Goal: Task Accomplishment & Management: Manage account settings

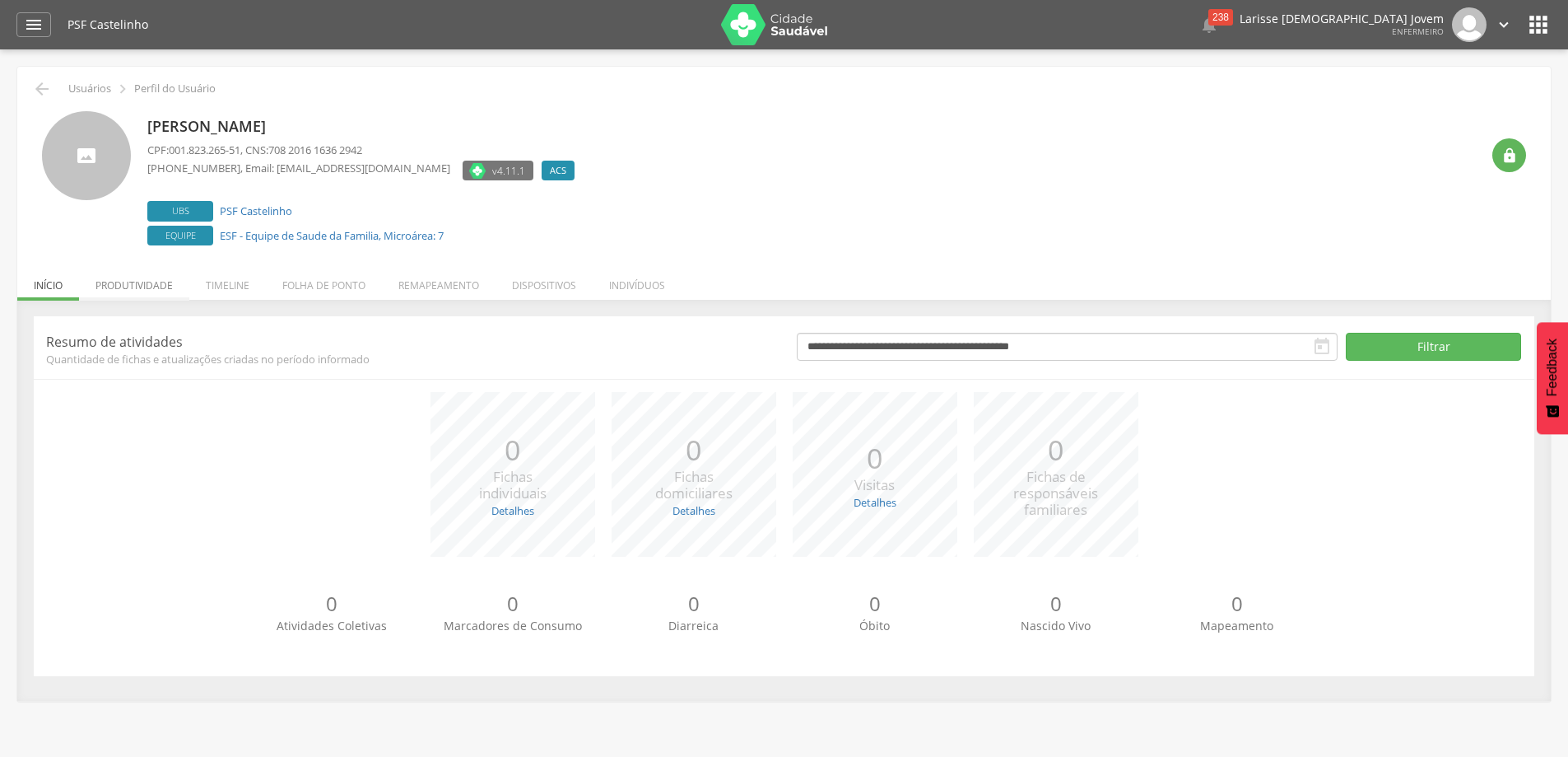
click at [152, 288] on li "Produtividade" at bounding box center [134, 281] width 110 height 39
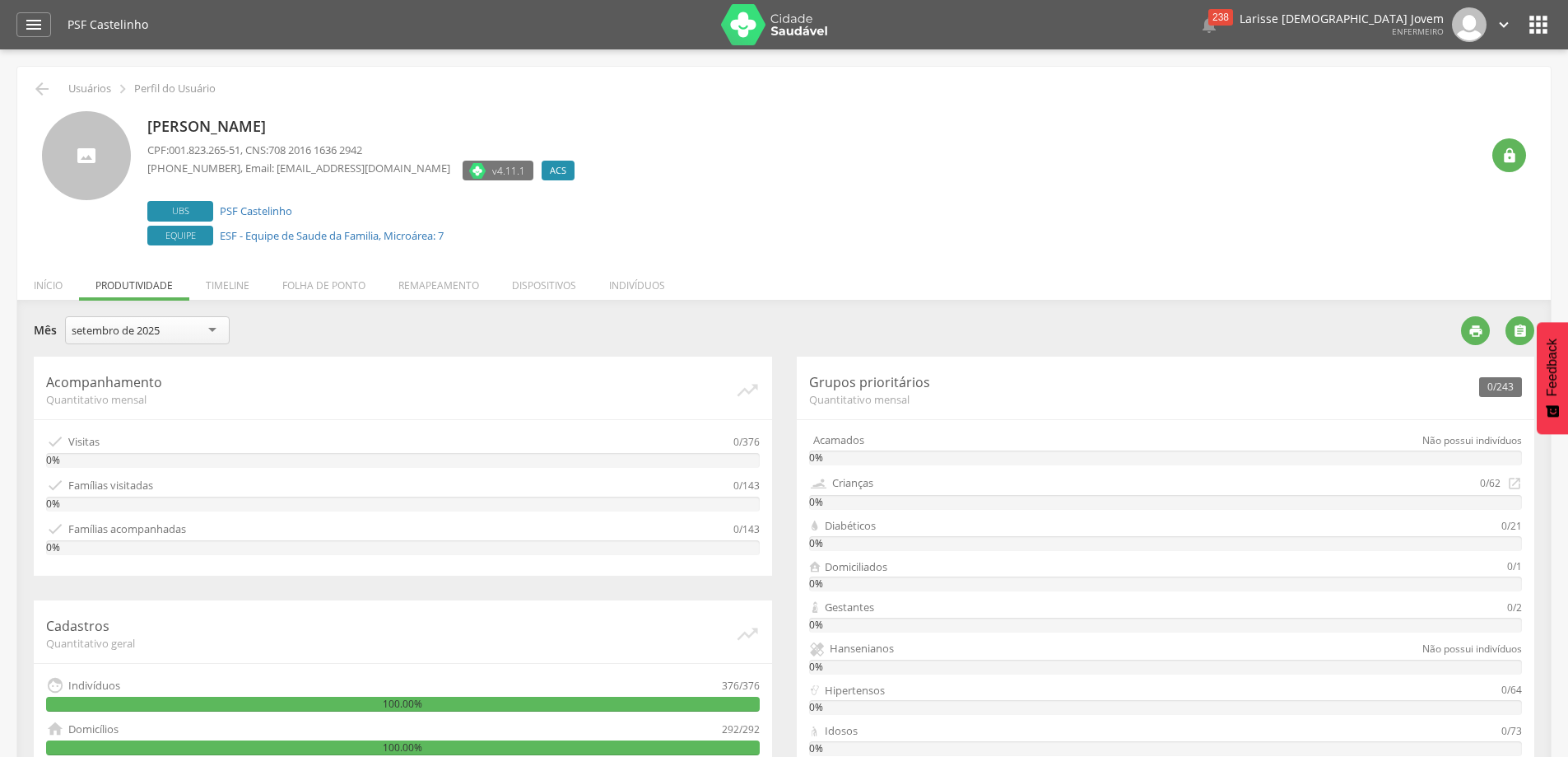
scroll to position [82, 0]
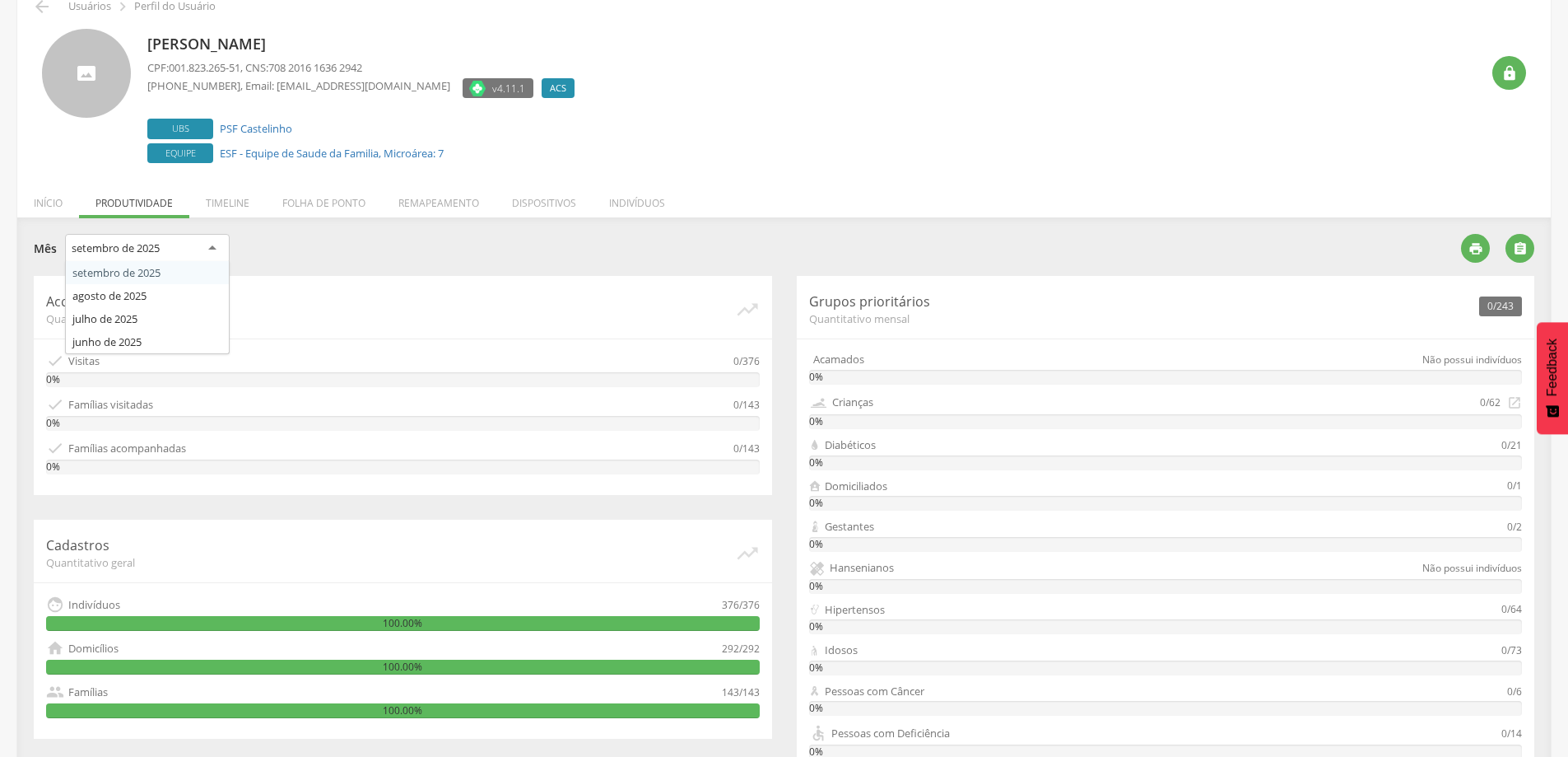
click at [172, 244] on div "setembro de 2025" at bounding box center [148, 249] width 165 height 30
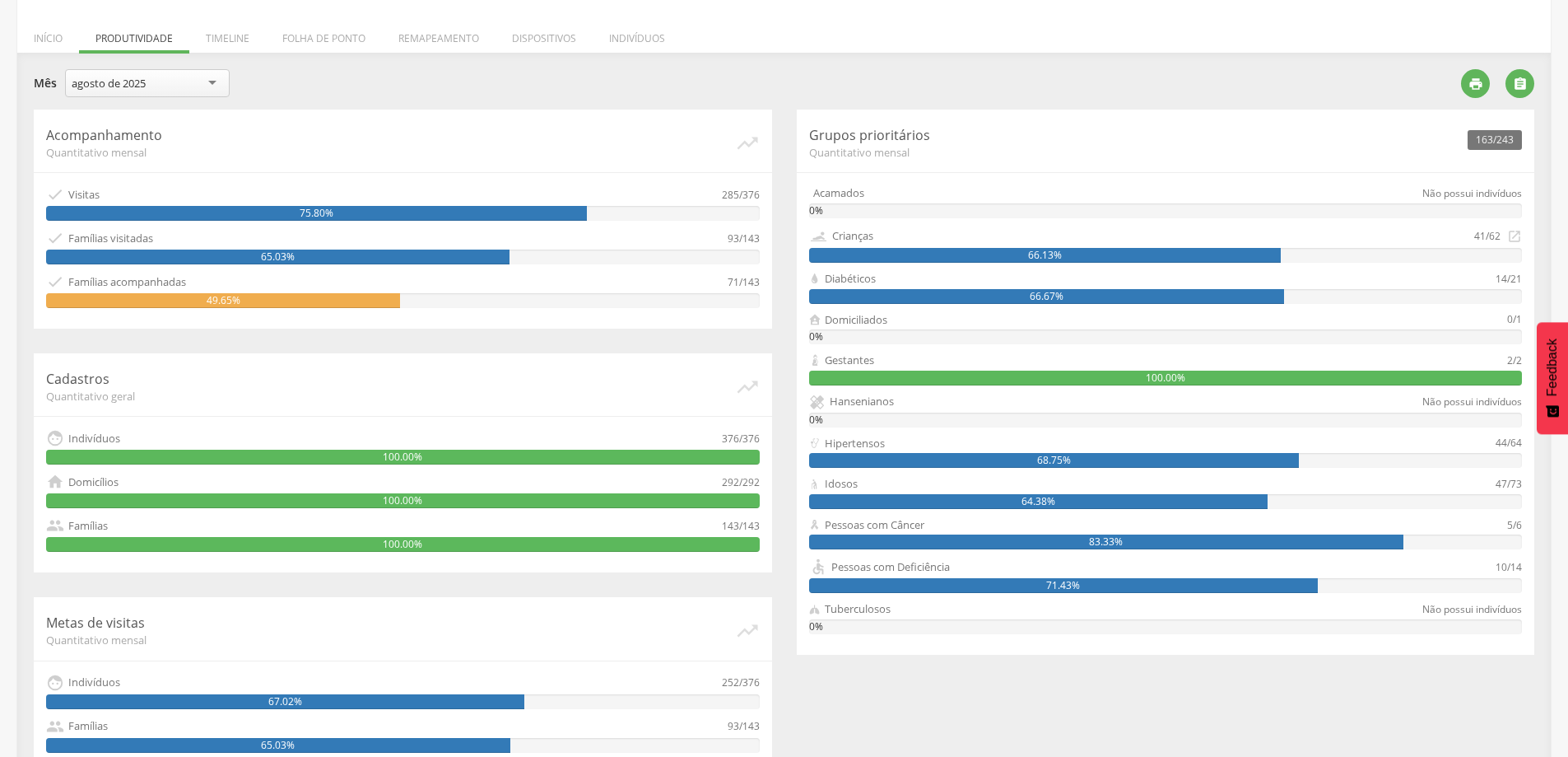
scroll to position [165, 0]
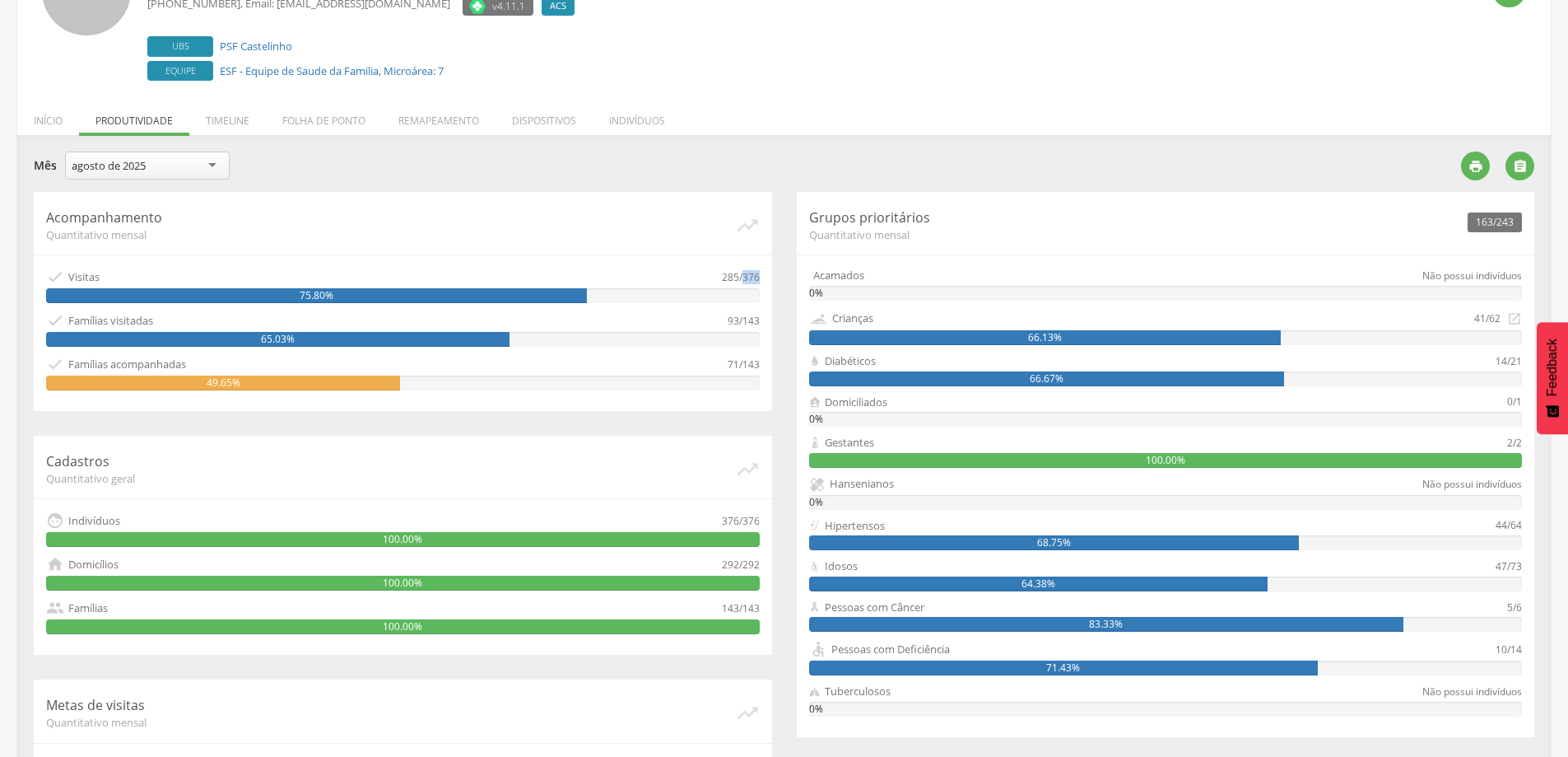
drag, startPoint x: 758, startPoint y: 273, endPoint x: 743, endPoint y: 276, distance: 15.3
click at [743, 276] on div "285/376" at bounding box center [741, 277] width 38 height 18
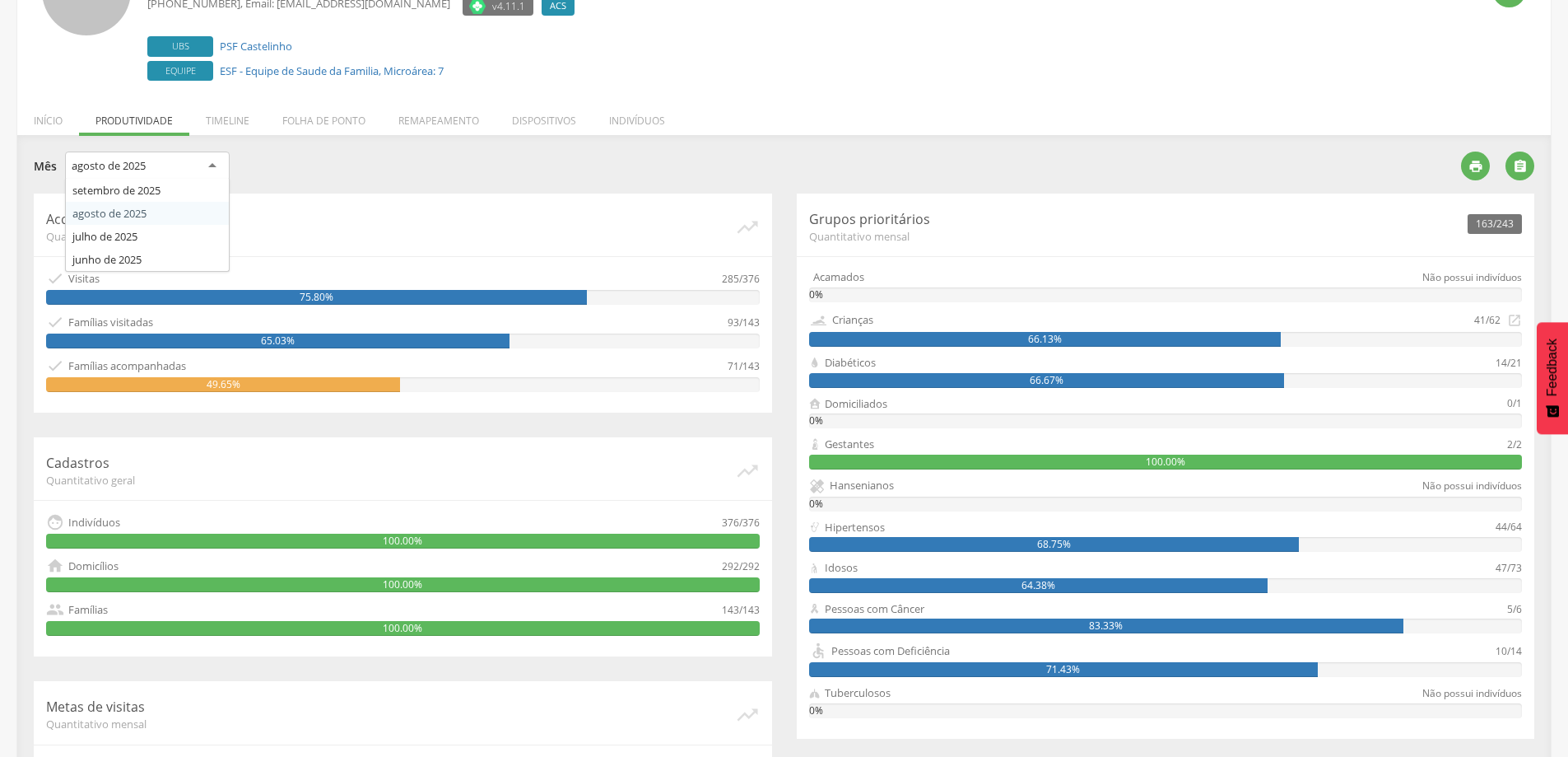
click at [219, 168] on div "agosto de 2025" at bounding box center [148, 167] width 165 height 30
click at [393, 206] on header "Acompanhamento Quantitativo mensal " at bounding box center [403, 224] width 714 height 38
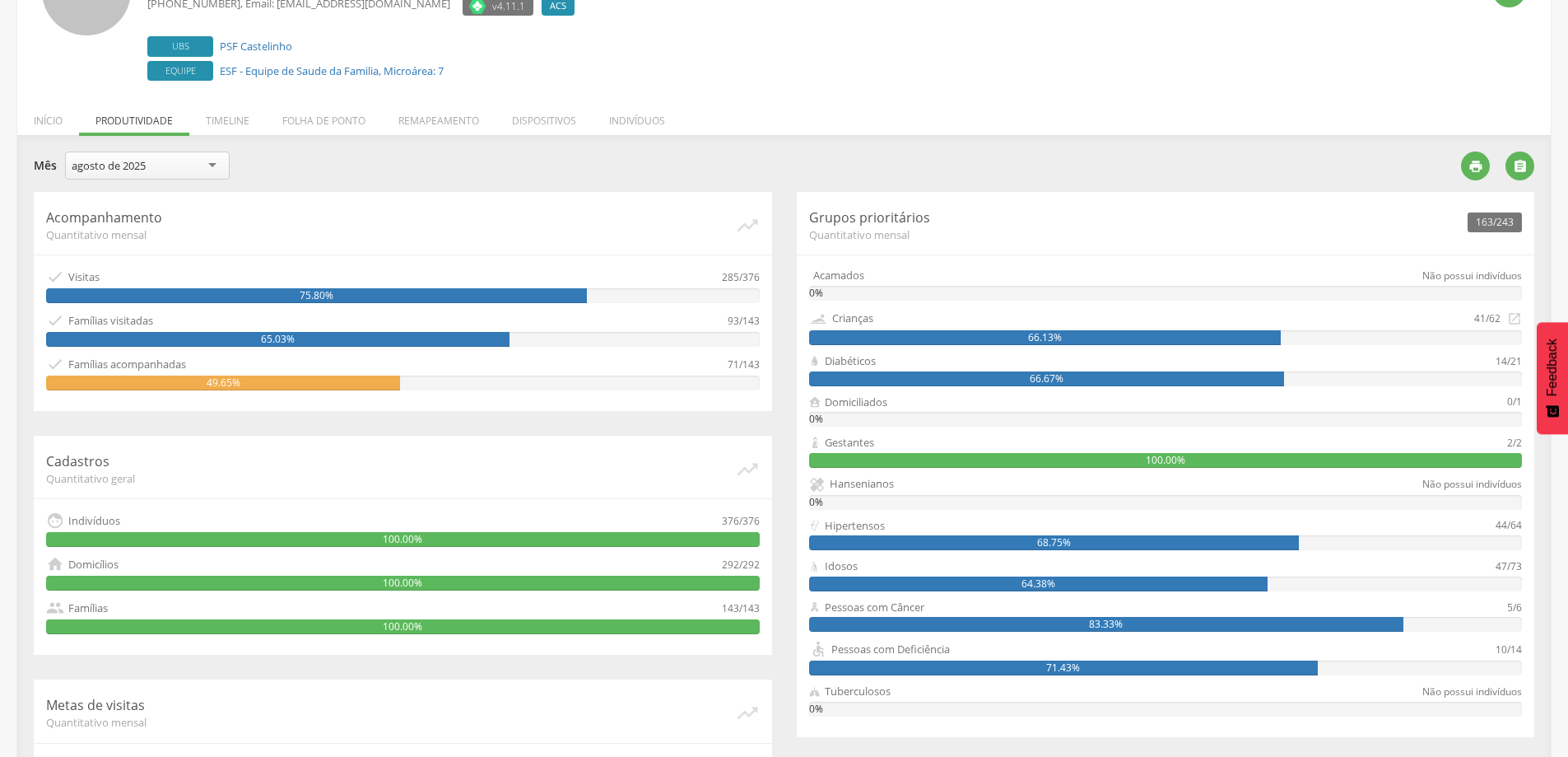
scroll to position [0, 0]
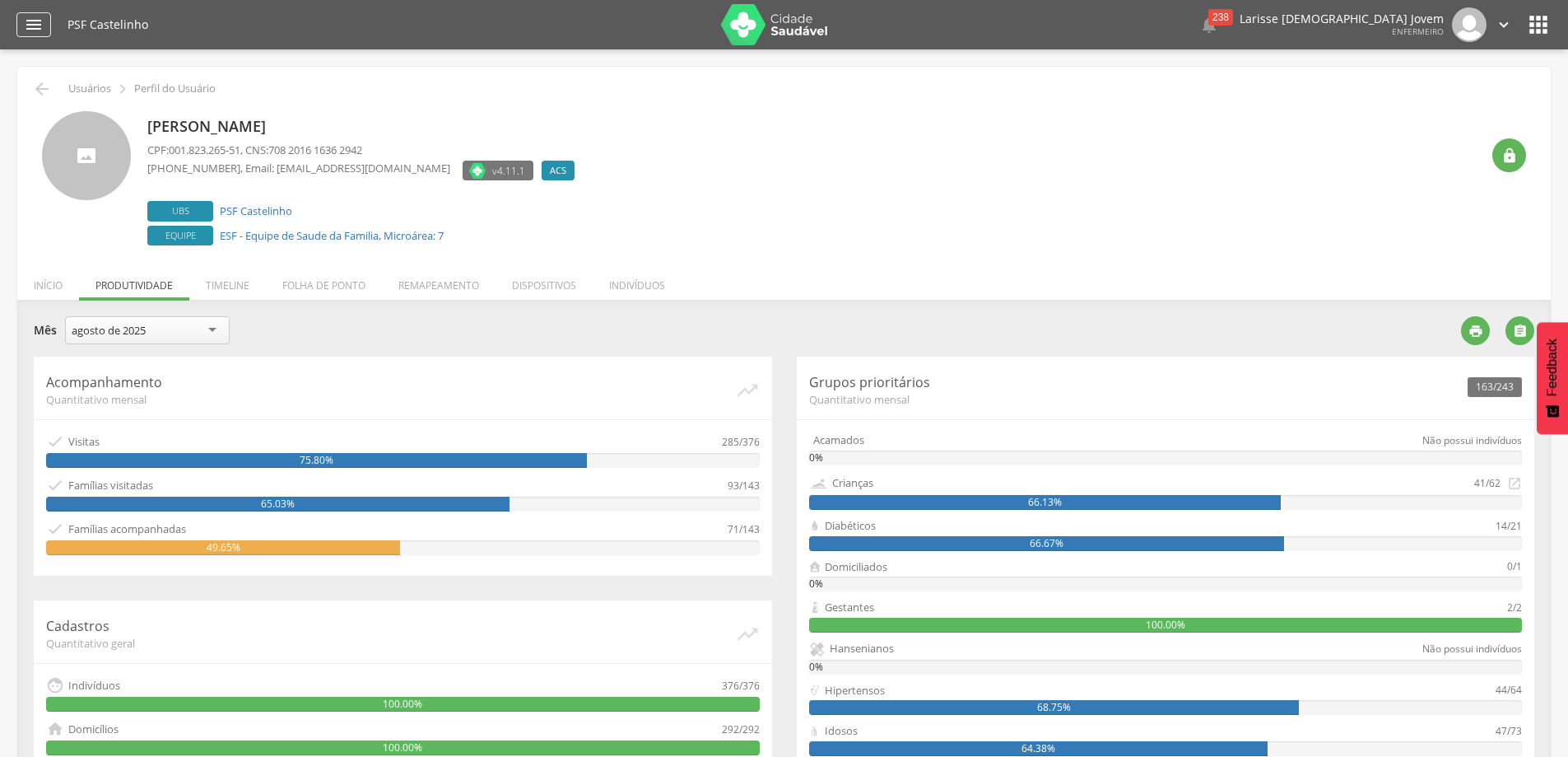
click at [36, 32] on icon "" at bounding box center [34, 25] width 20 height 20
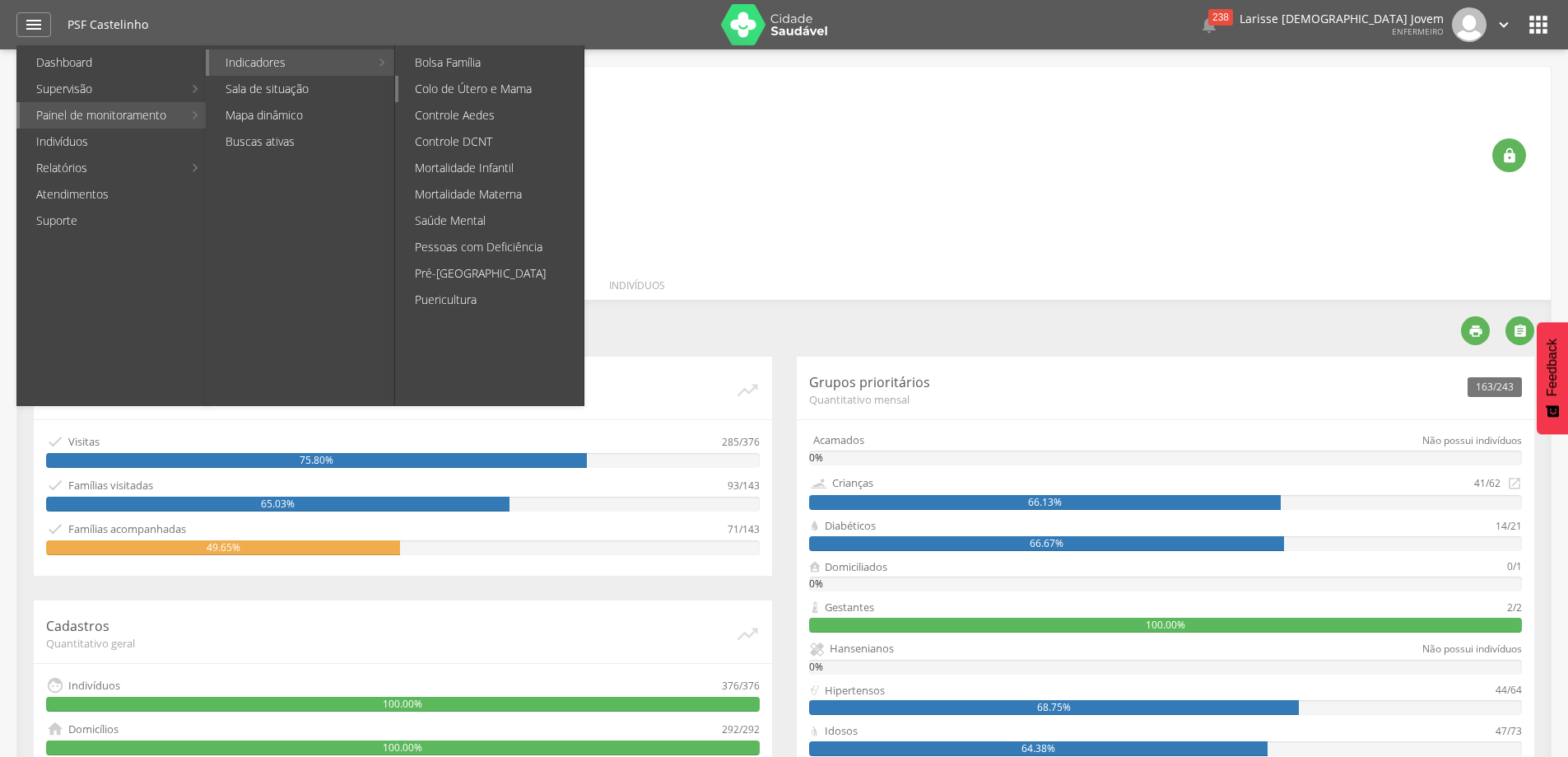
click at [510, 80] on link "Colo de Útero e Mama" at bounding box center [491, 88] width 185 height 27
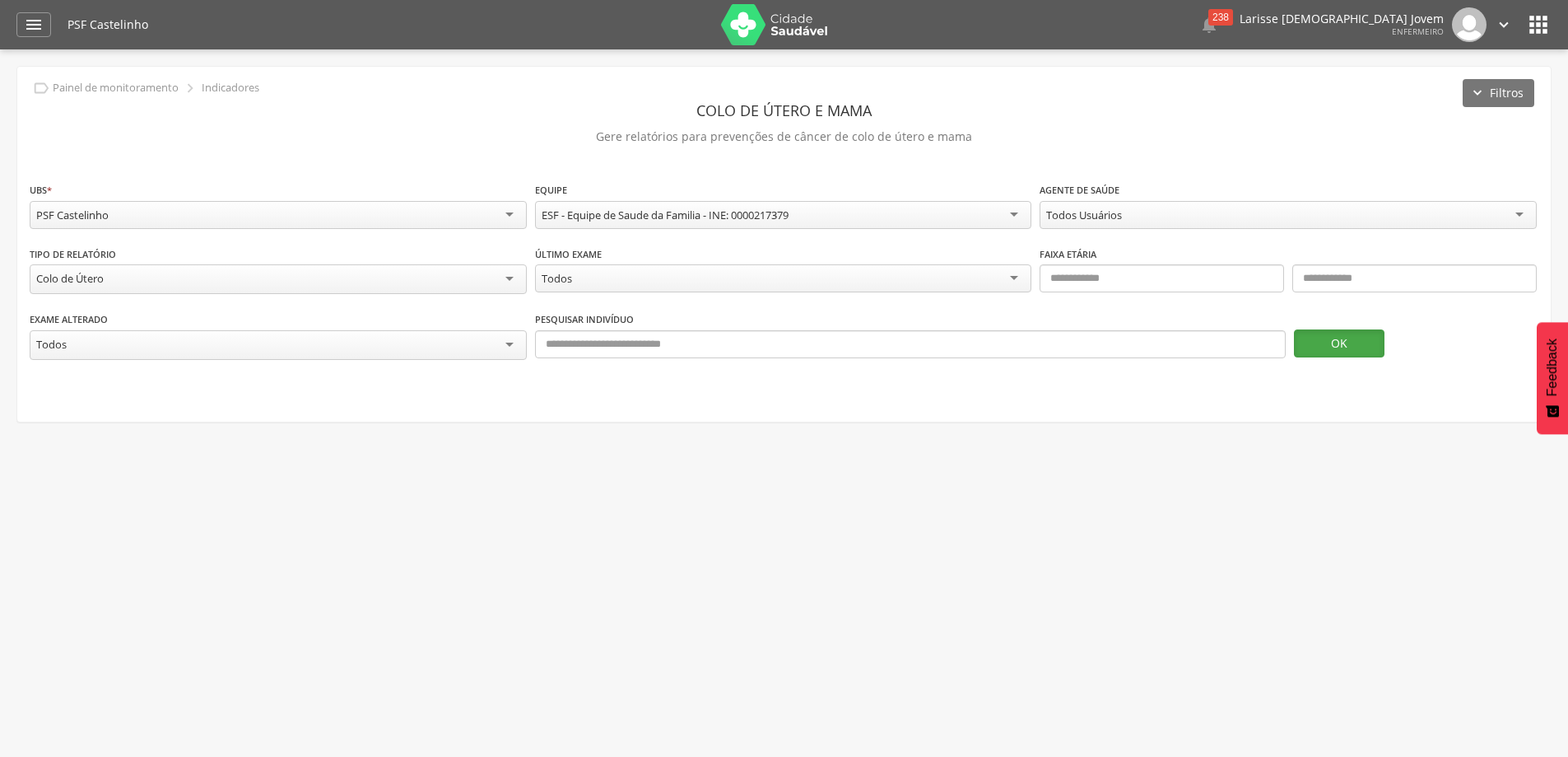
click at [1355, 339] on button "OK" at bounding box center [1339, 343] width 90 height 28
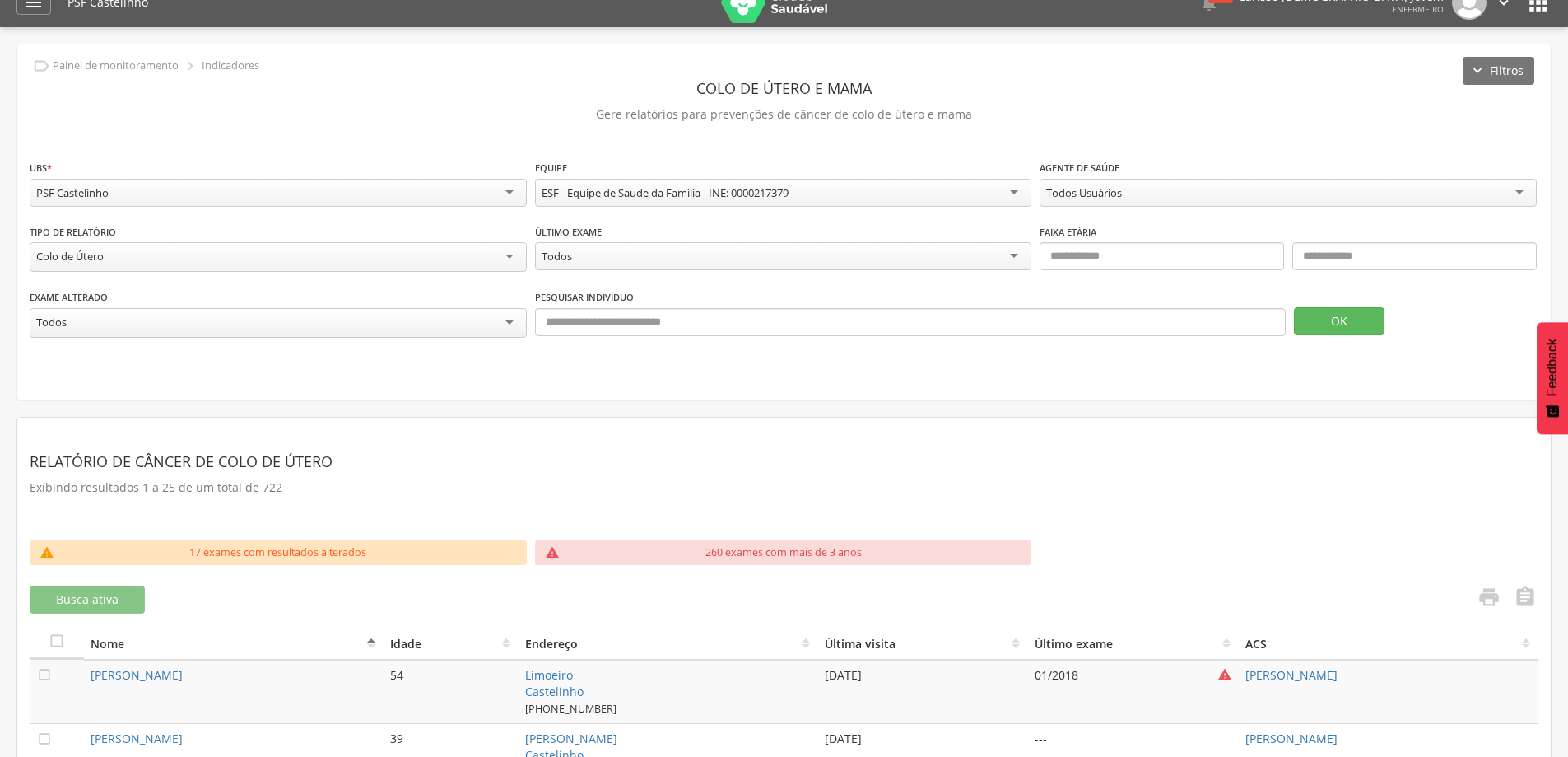
scroll to position [20, 0]
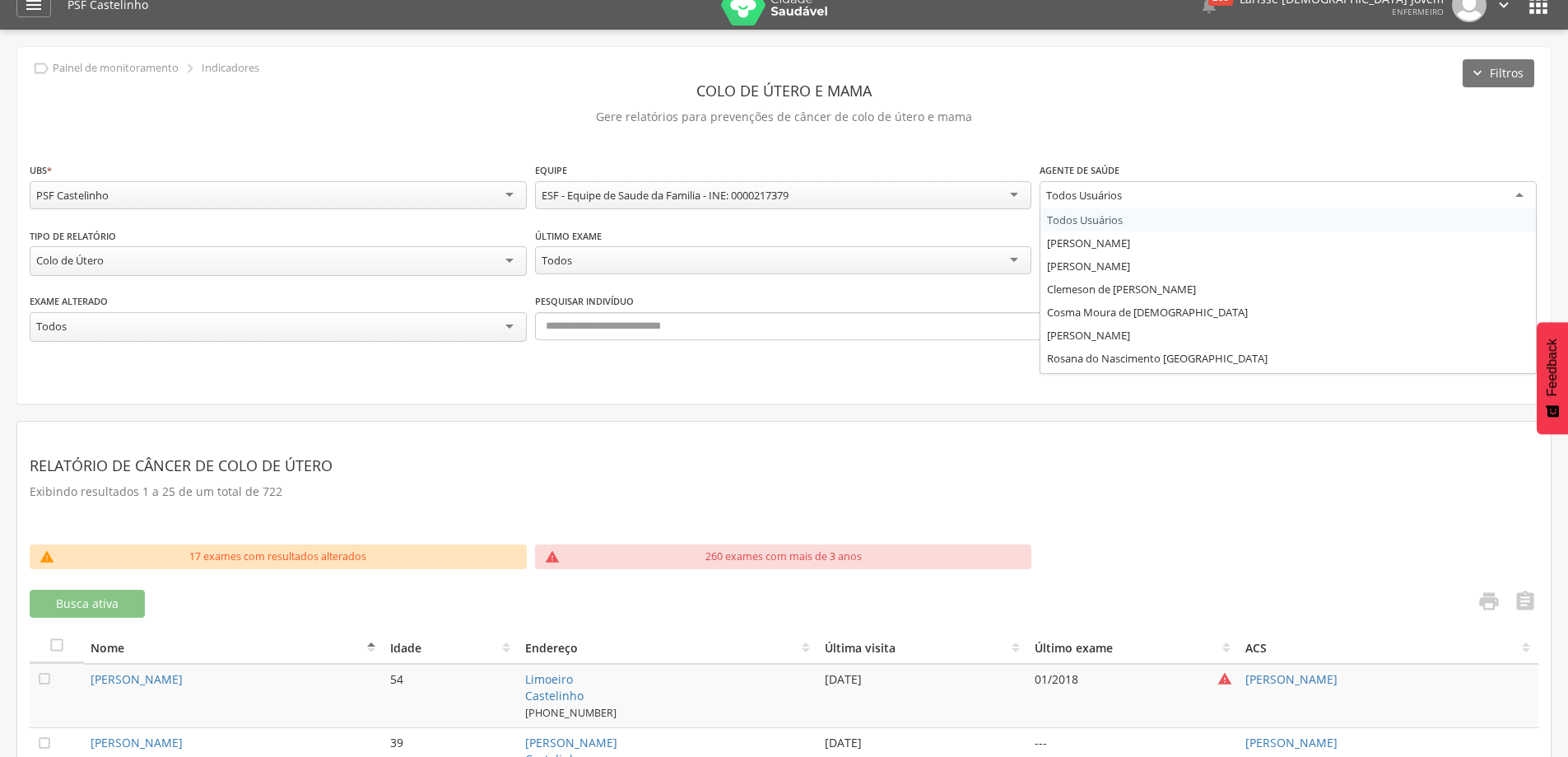
click at [1516, 191] on div "Todos Usuários" at bounding box center [1287, 196] width 497 height 30
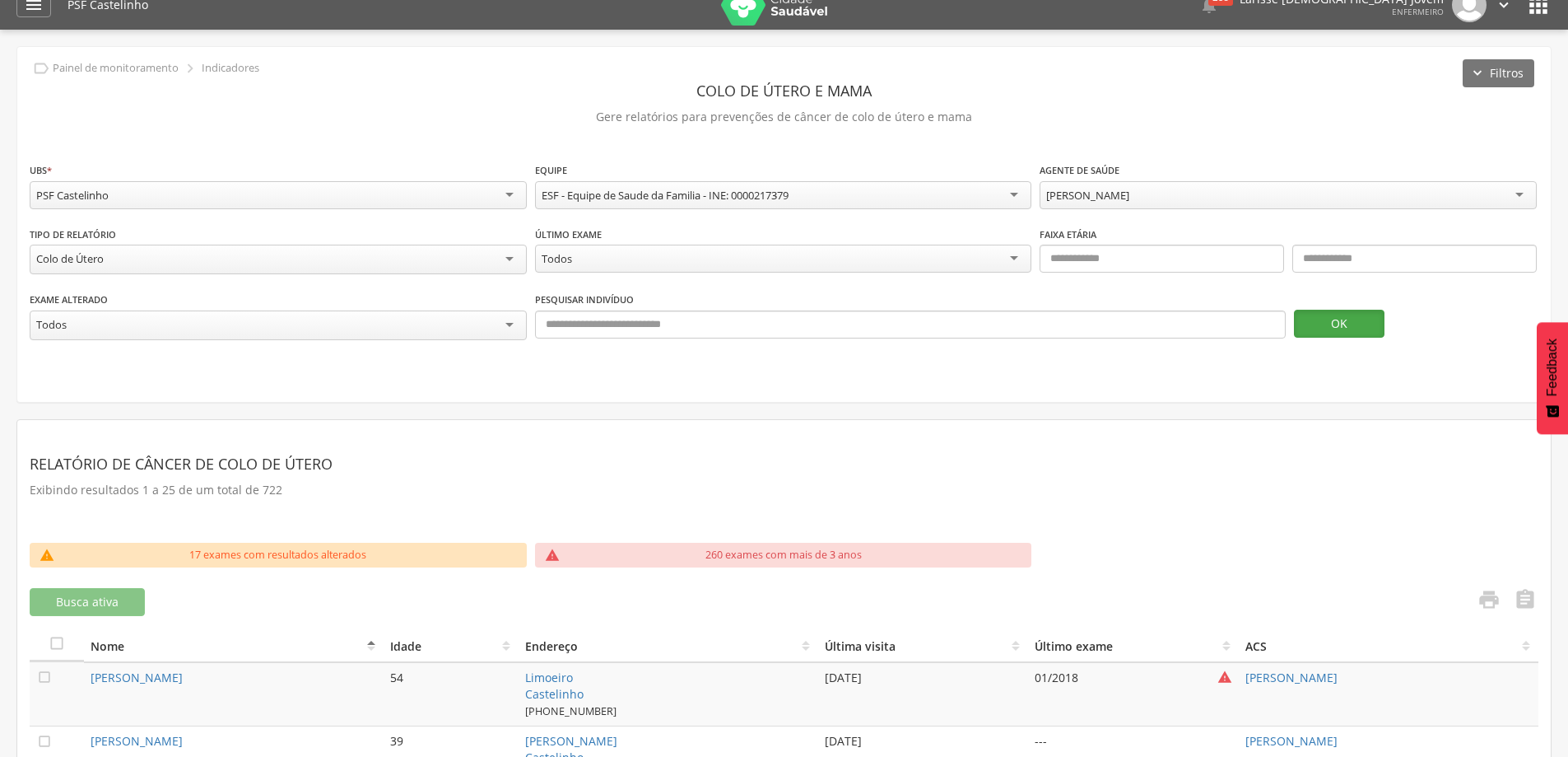
click at [1343, 316] on button "OK" at bounding box center [1339, 323] width 90 height 28
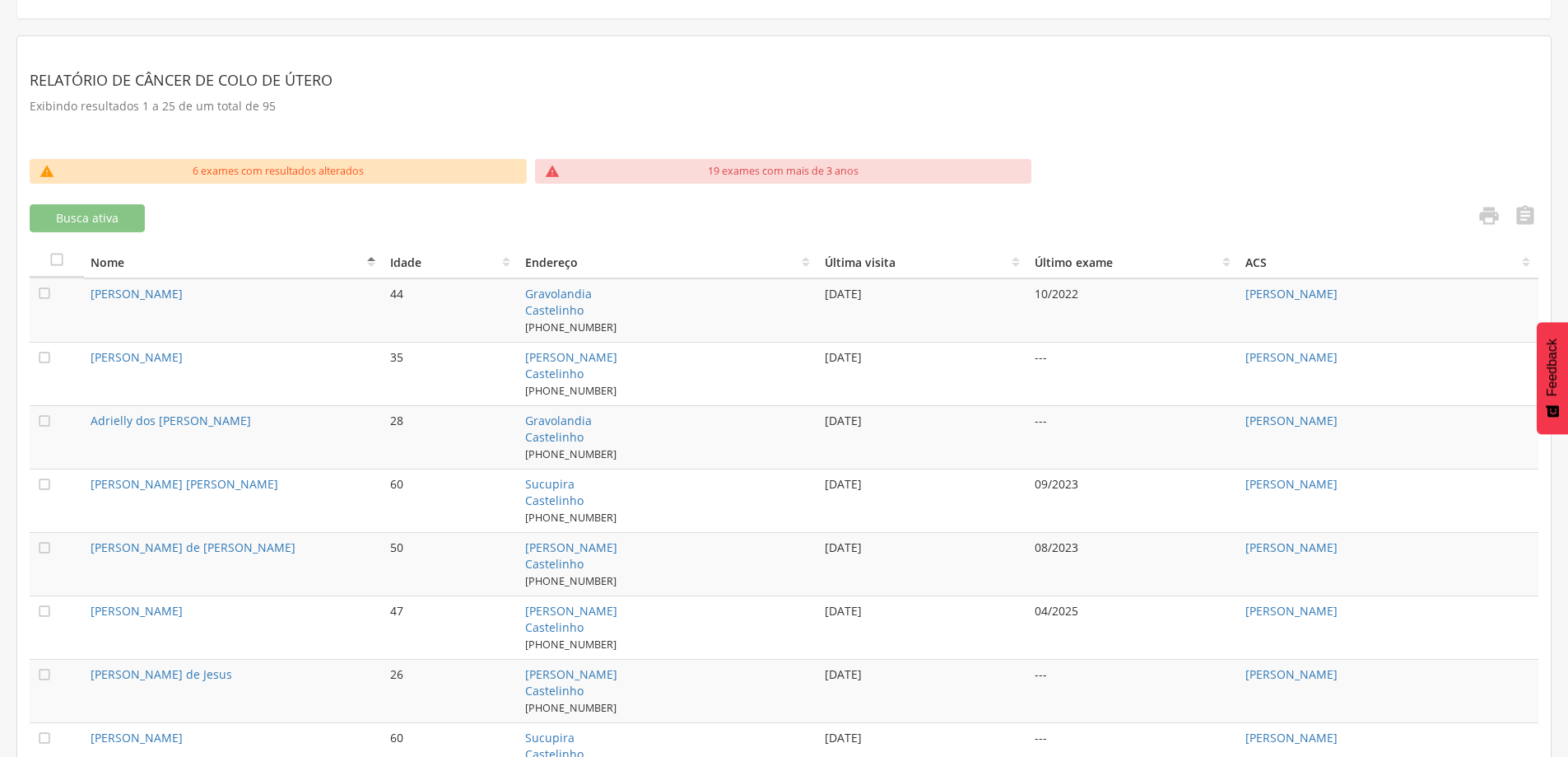
scroll to position [380, 0]
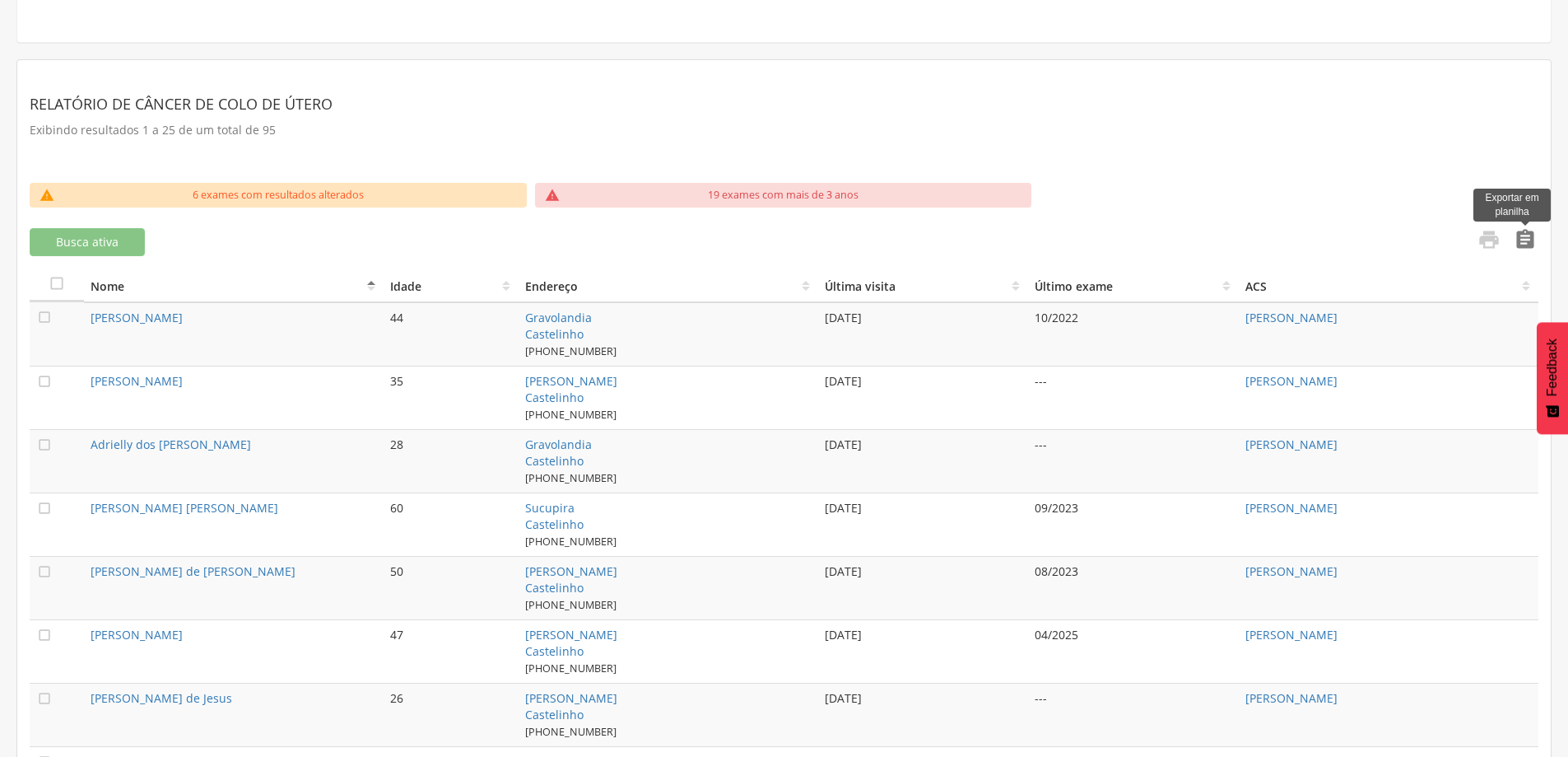
click at [1531, 244] on icon "" at bounding box center [1524, 239] width 23 height 23
click at [1491, 240] on icon "" at bounding box center [1489, 239] width 23 height 23
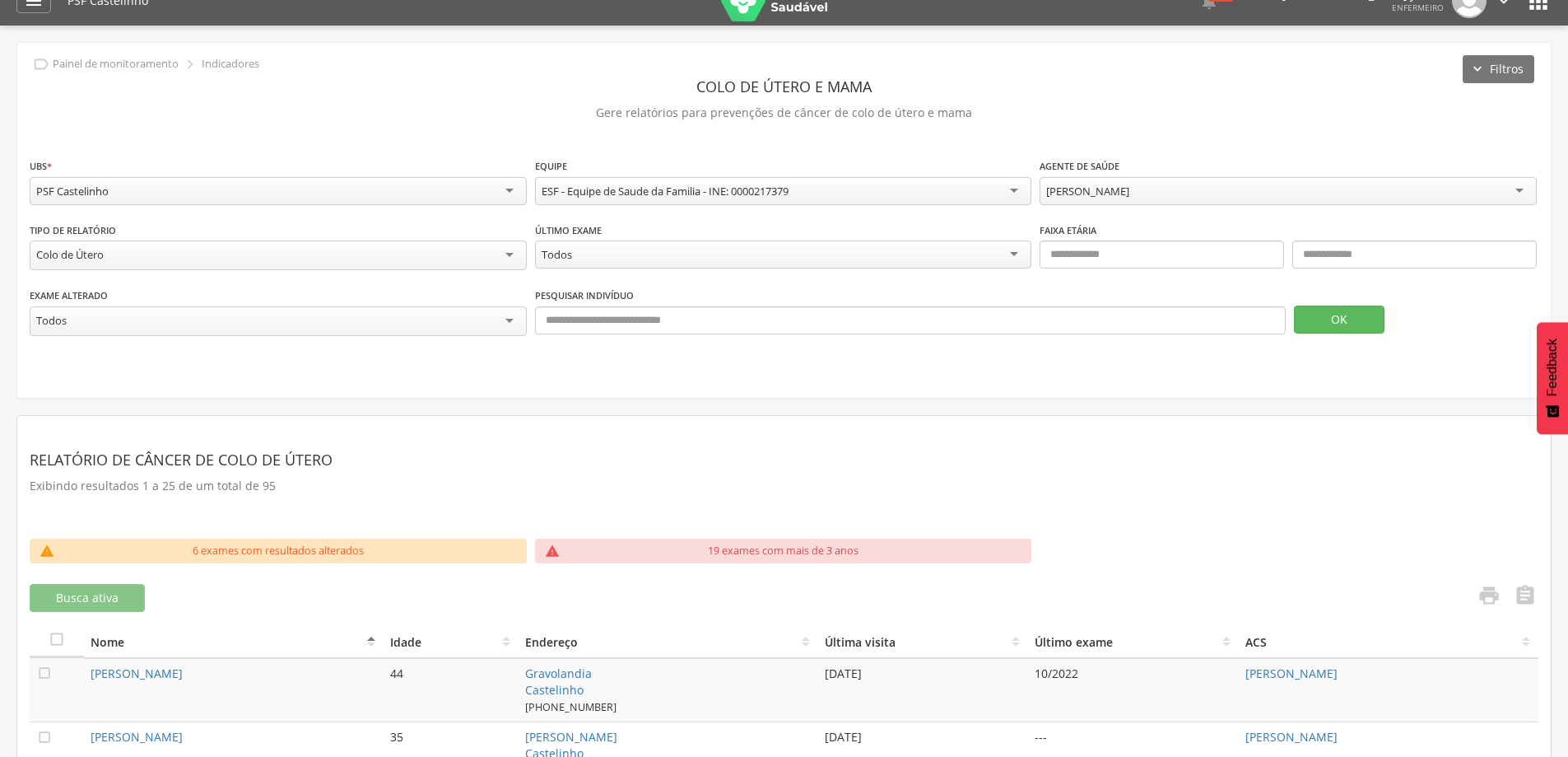
scroll to position [0, 0]
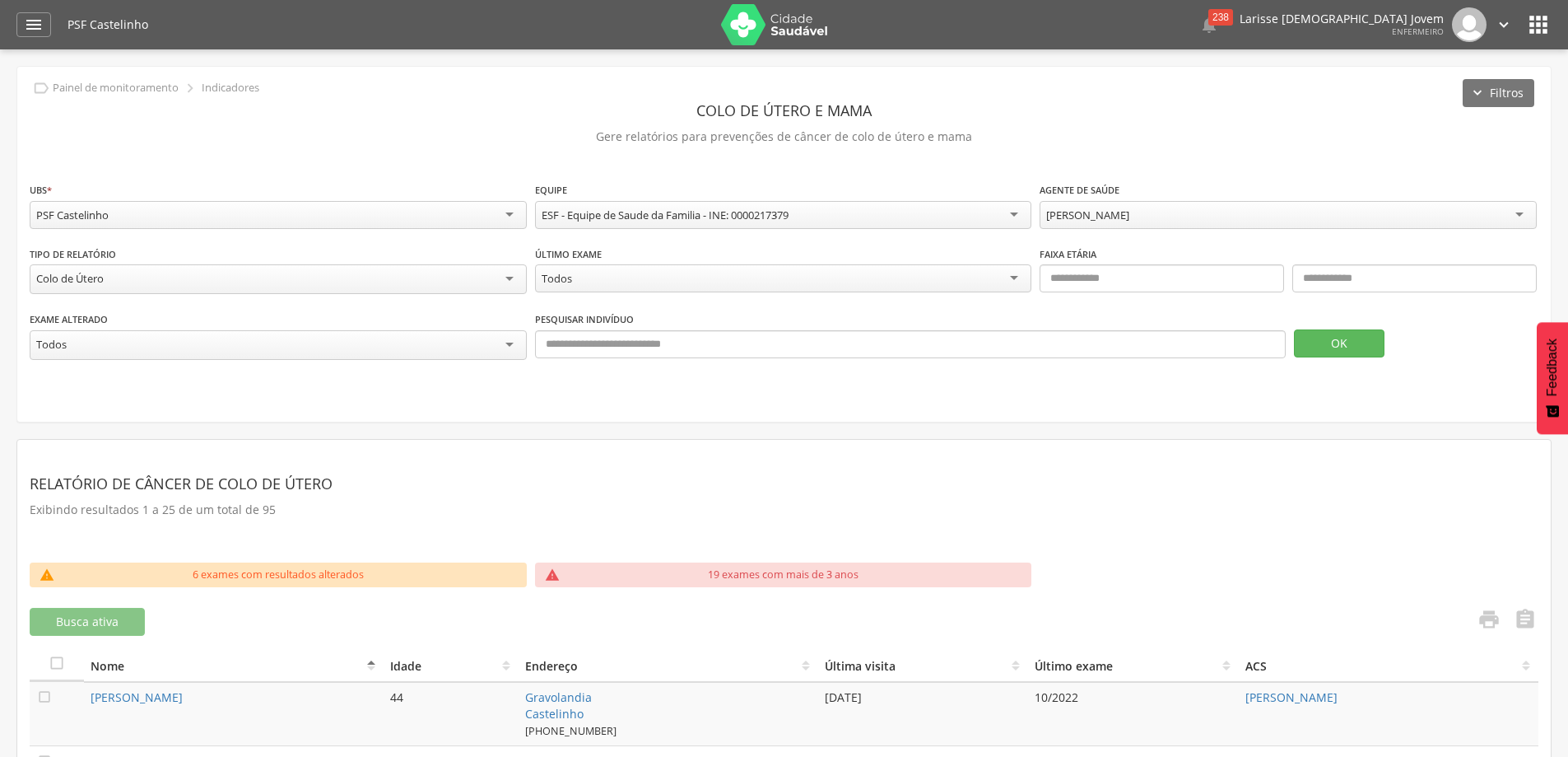
click at [27, 11] on div " Dashboard Supervisão Produtividade Mapa da Cidade App desatualizado Última si…" at bounding box center [784, 25] width 1535 height 50
click at [27, 20] on icon "" at bounding box center [34, 25] width 20 height 20
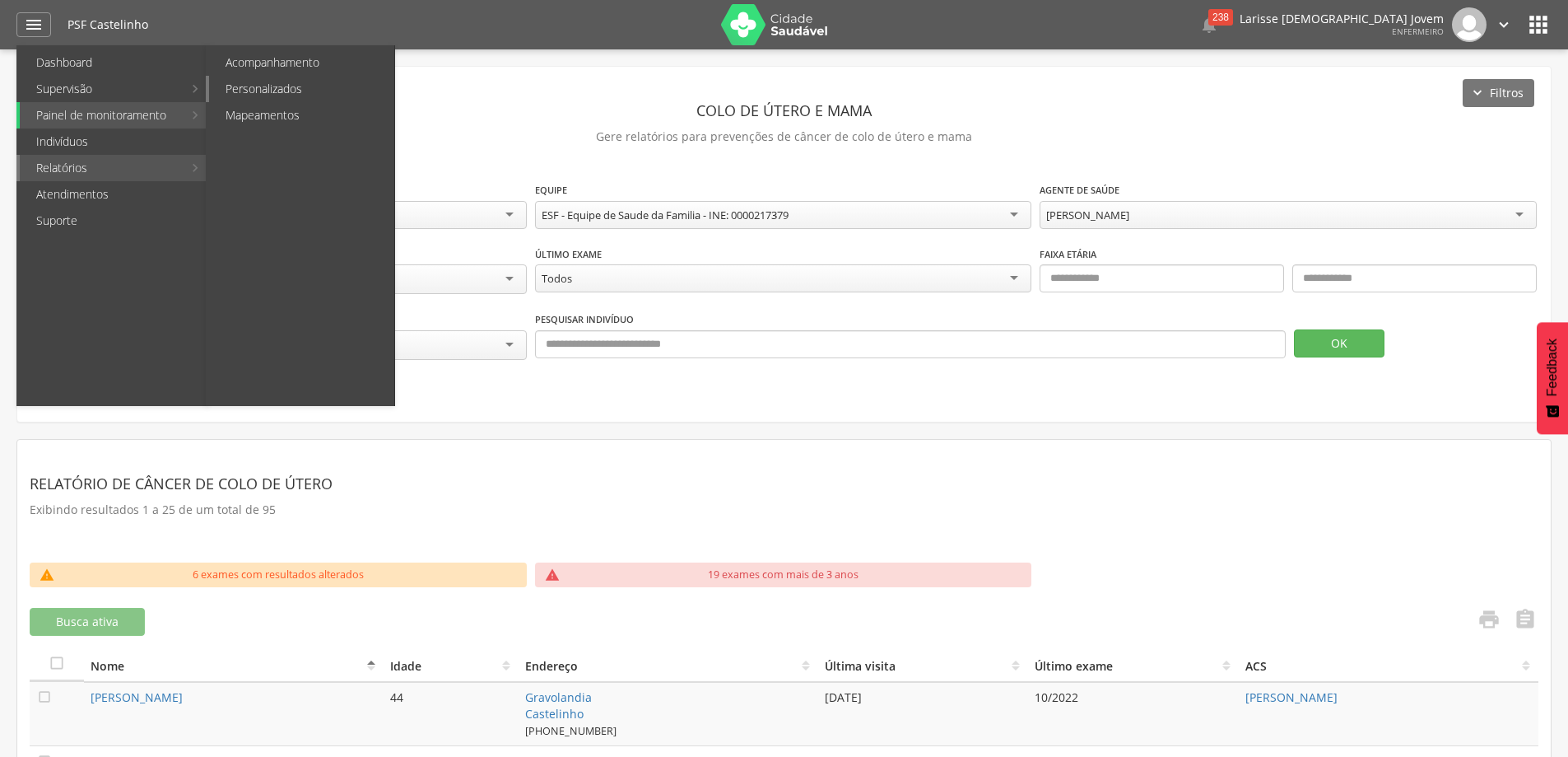
click at [282, 87] on link "Personalizados" at bounding box center [302, 88] width 185 height 27
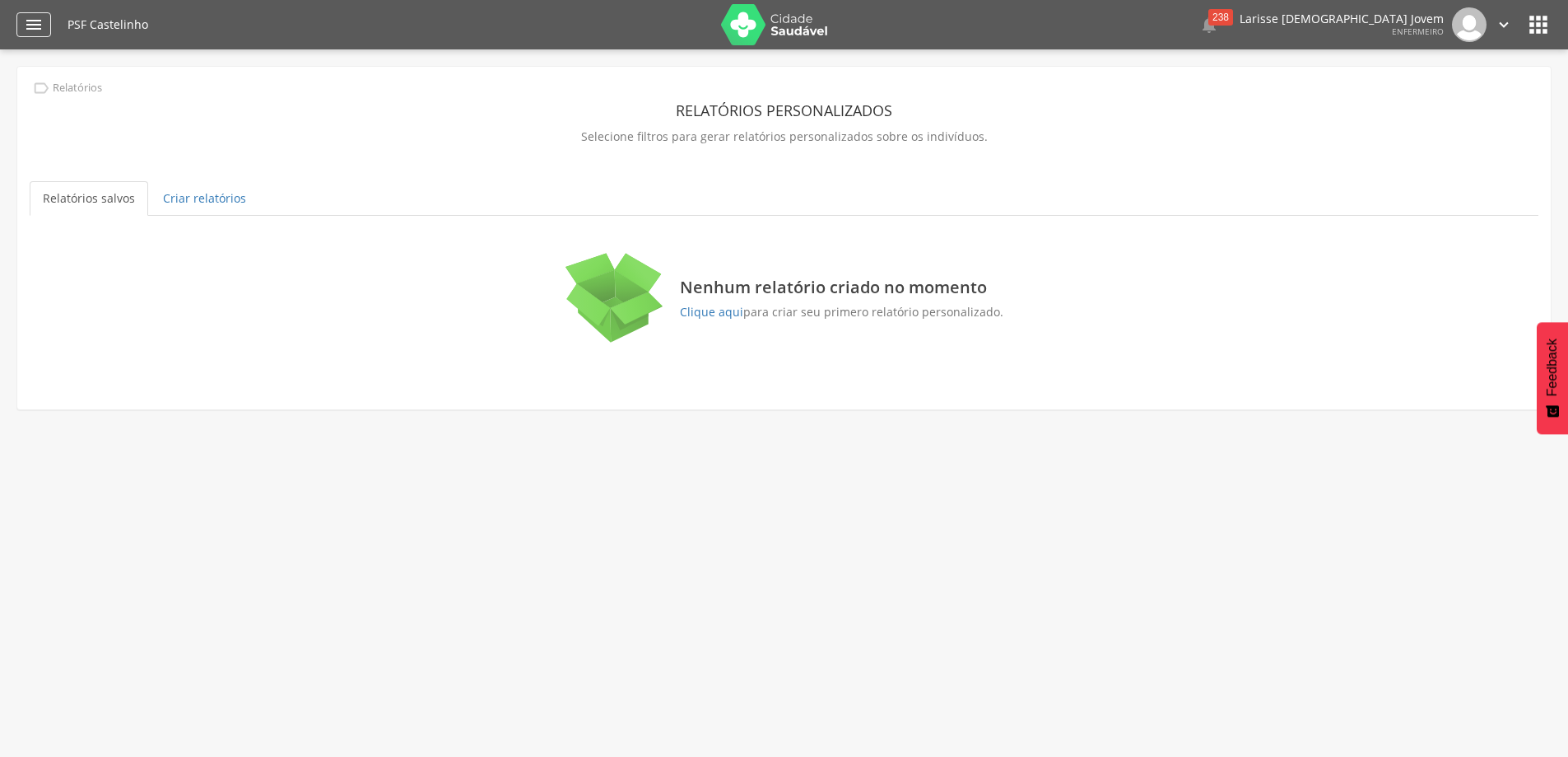
click at [32, 14] on div "" at bounding box center [34, 24] width 35 height 25
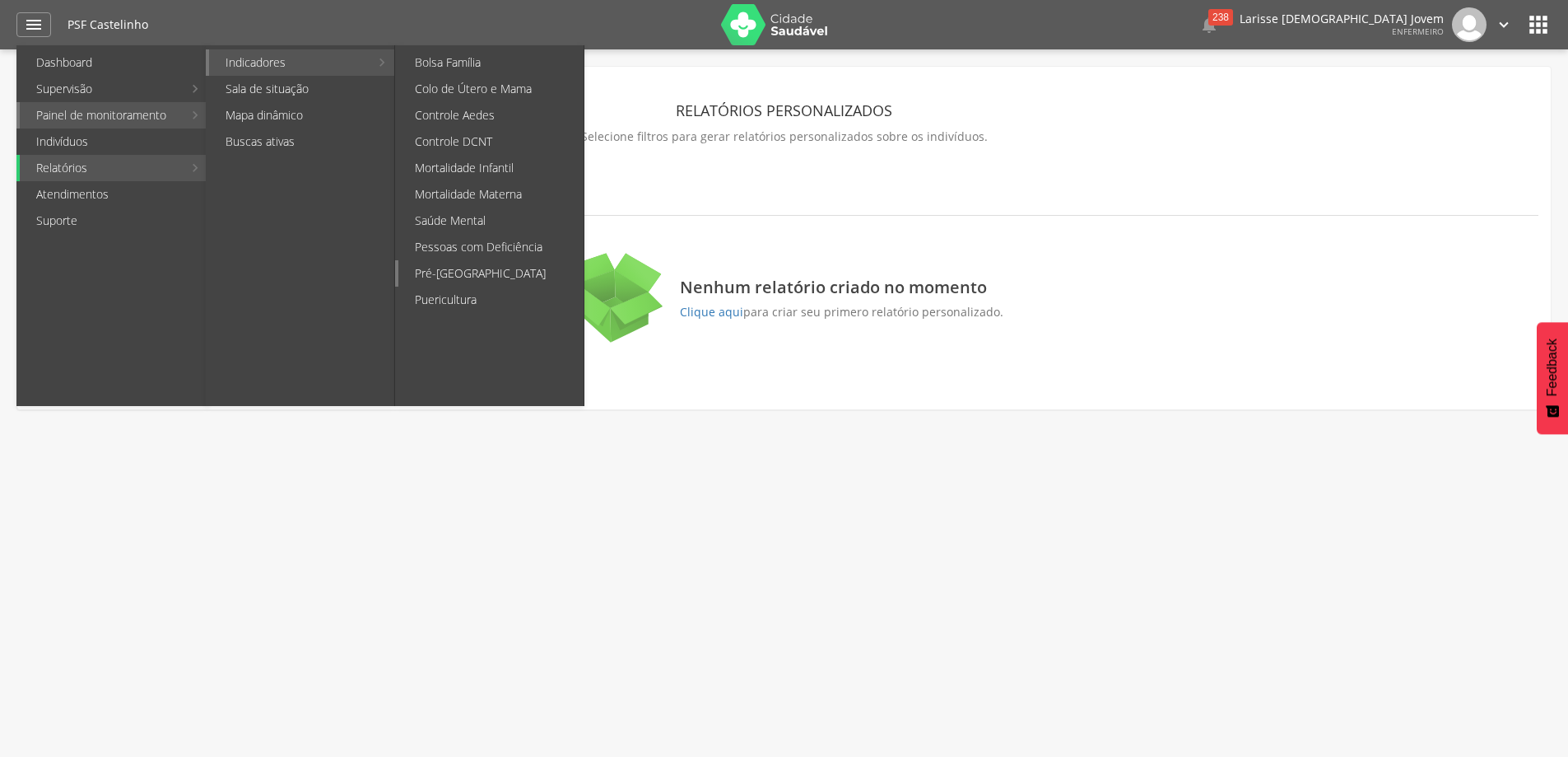
click at [443, 270] on link "Pré-[GEOGRAPHIC_DATA]" at bounding box center [491, 273] width 185 height 27
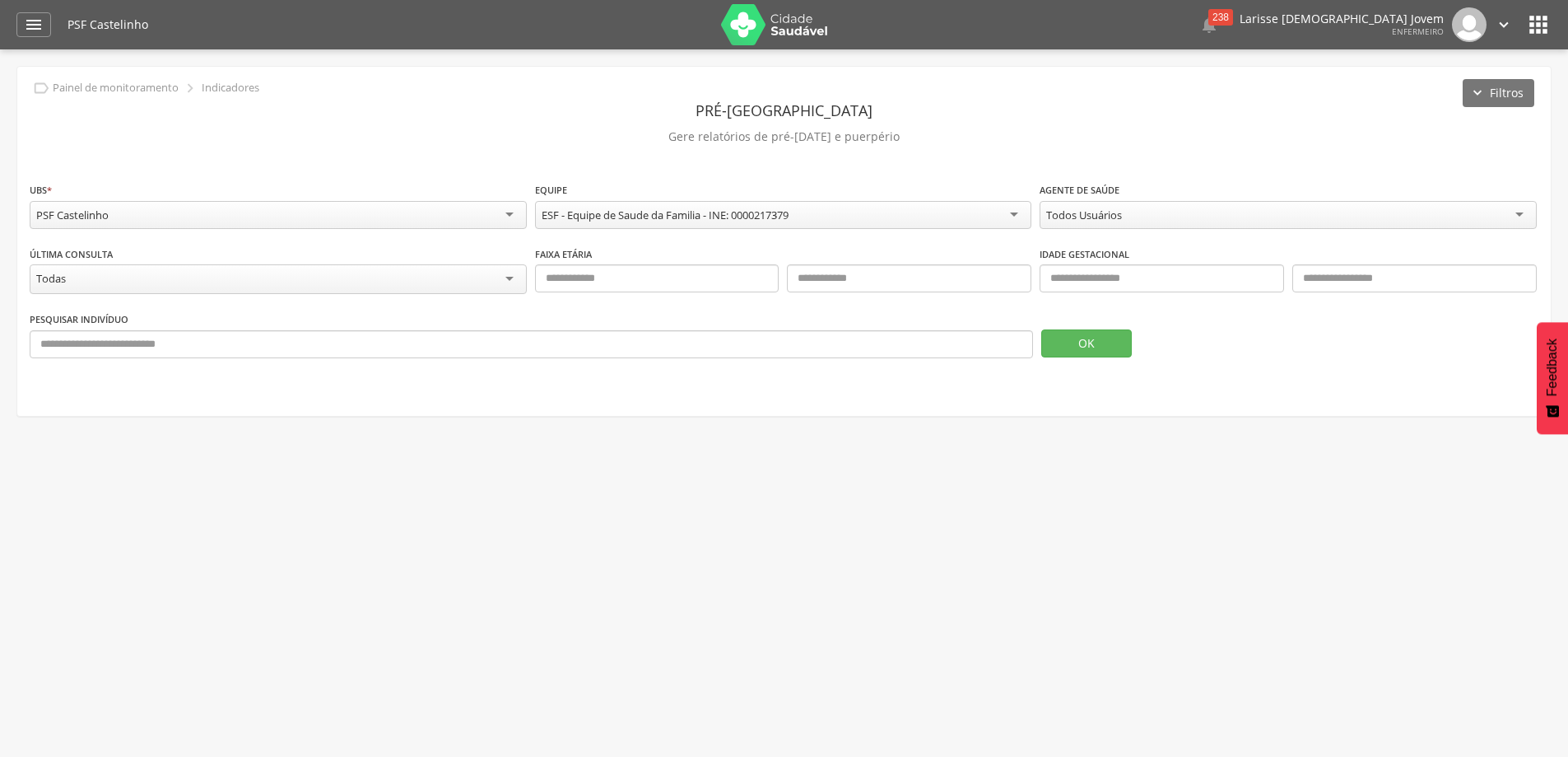
click at [1521, 210] on div "Todos Usuários" at bounding box center [1287, 214] width 497 height 28
click at [1091, 331] on button "OK" at bounding box center [1086, 343] width 90 height 28
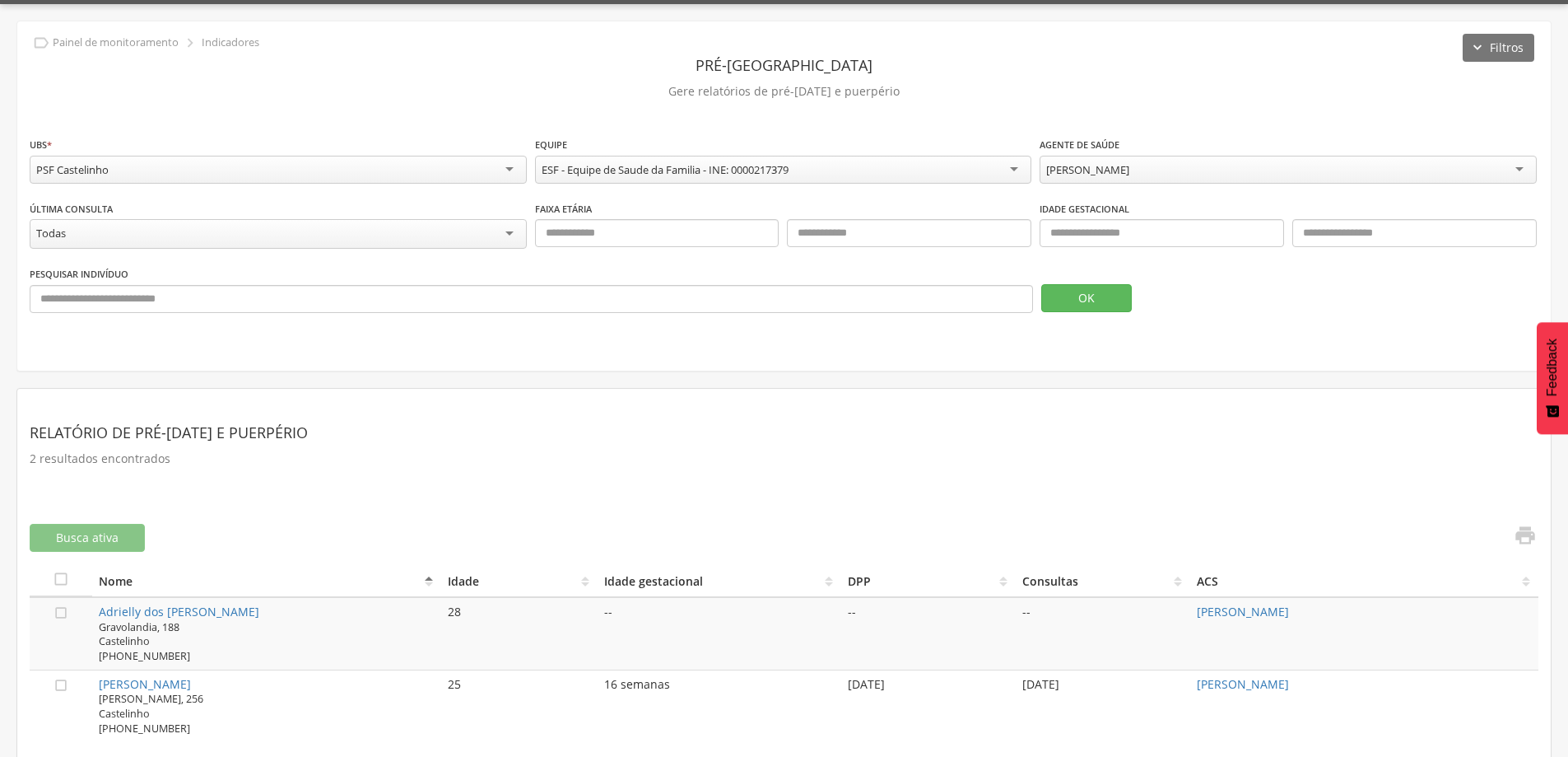
scroll to position [59, 0]
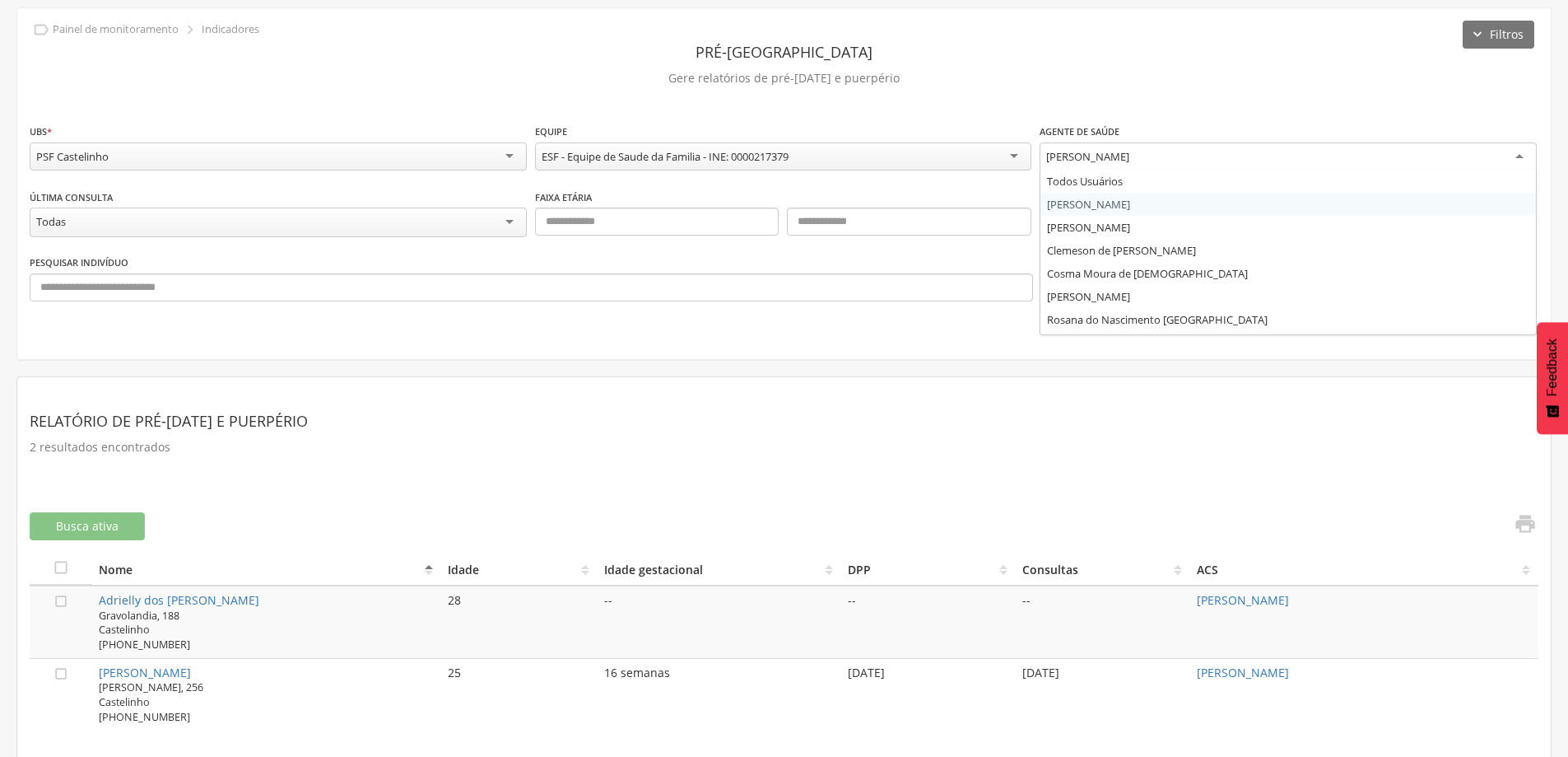
click at [1521, 147] on div "Ana Paula Correia Ramos" at bounding box center [1287, 158] width 497 height 30
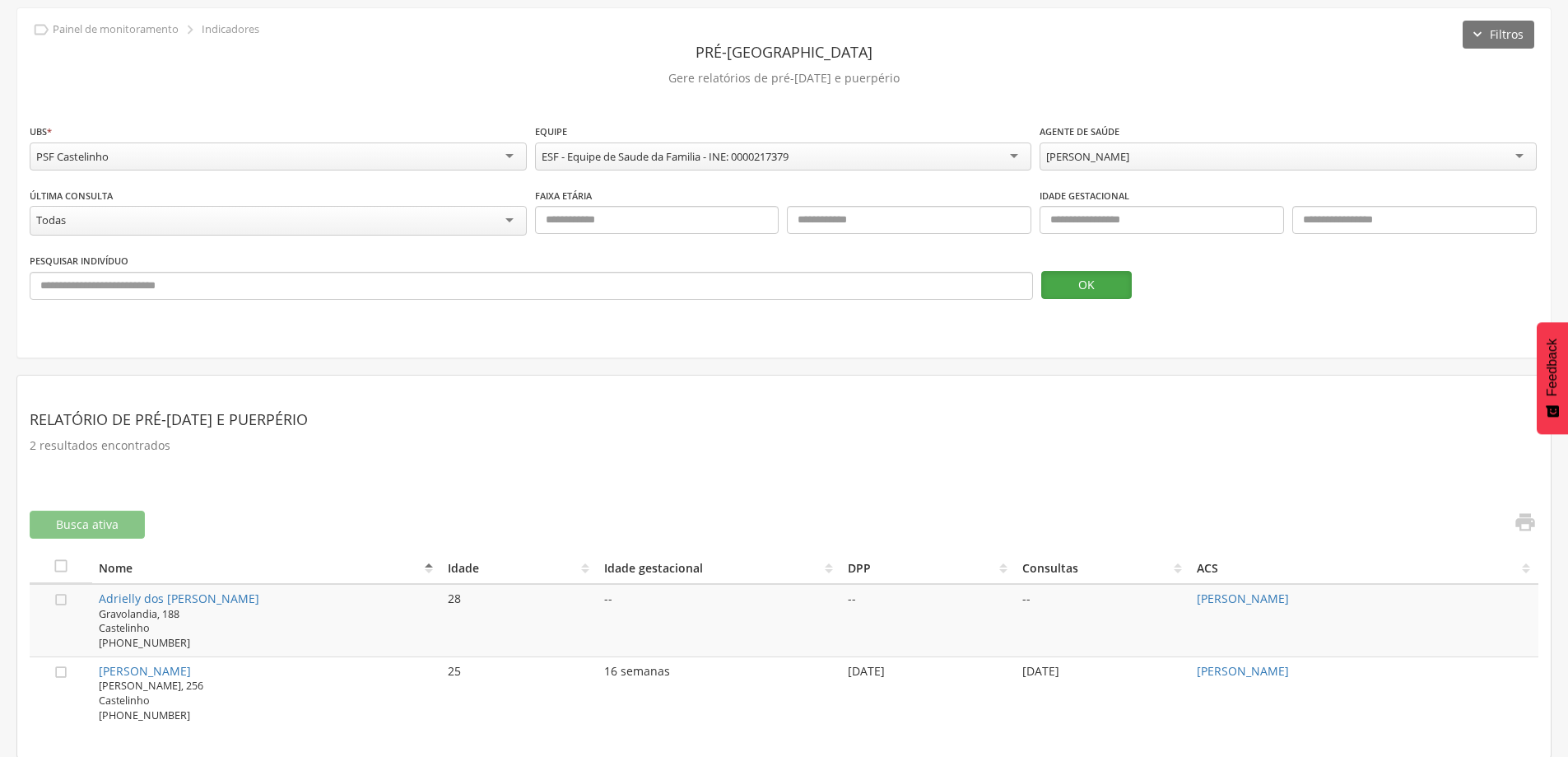
click at [1055, 286] on button "OK" at bounding box center [1086, 285] width 90 height 28
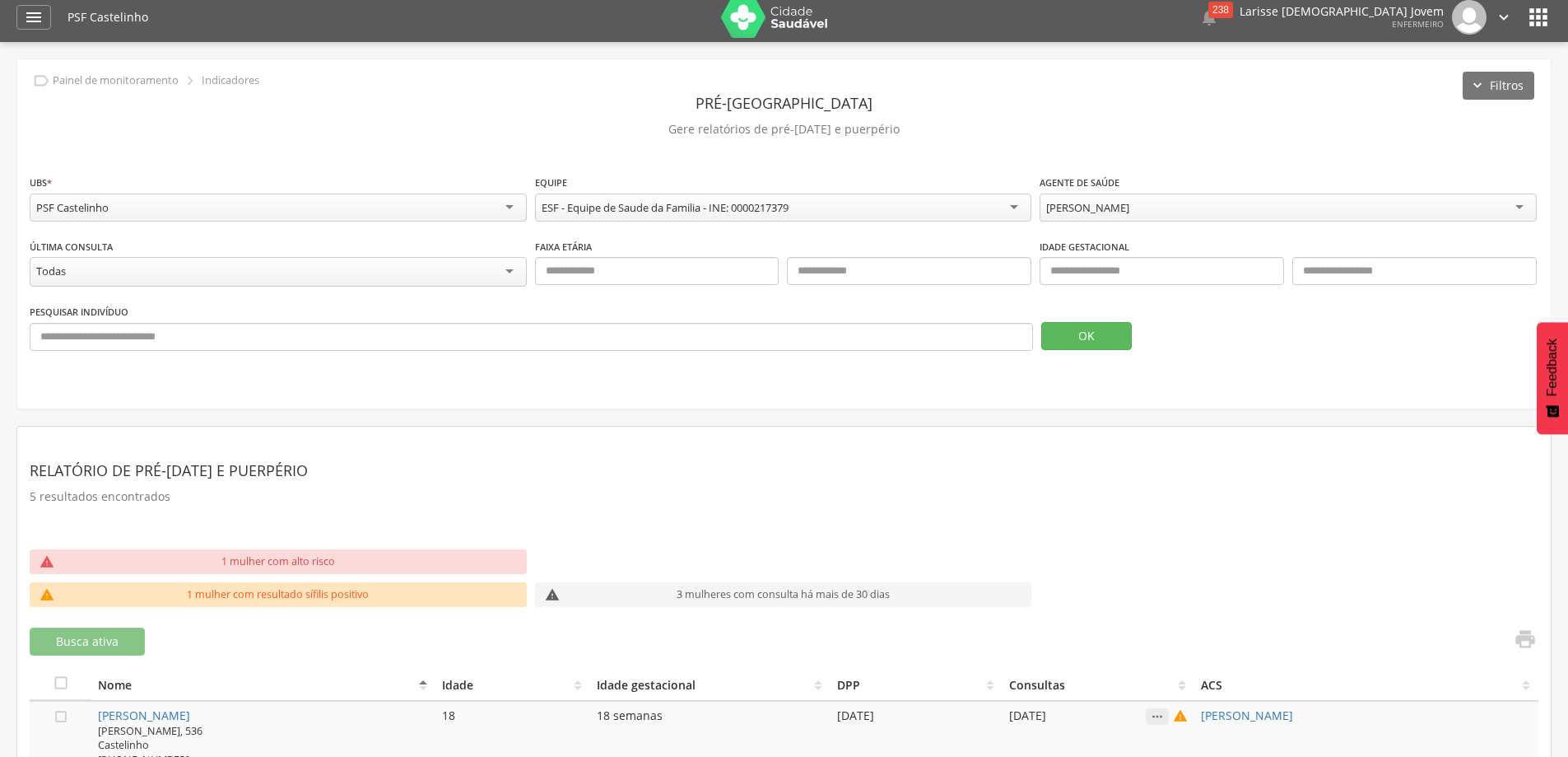
scroll to position [0, 0]
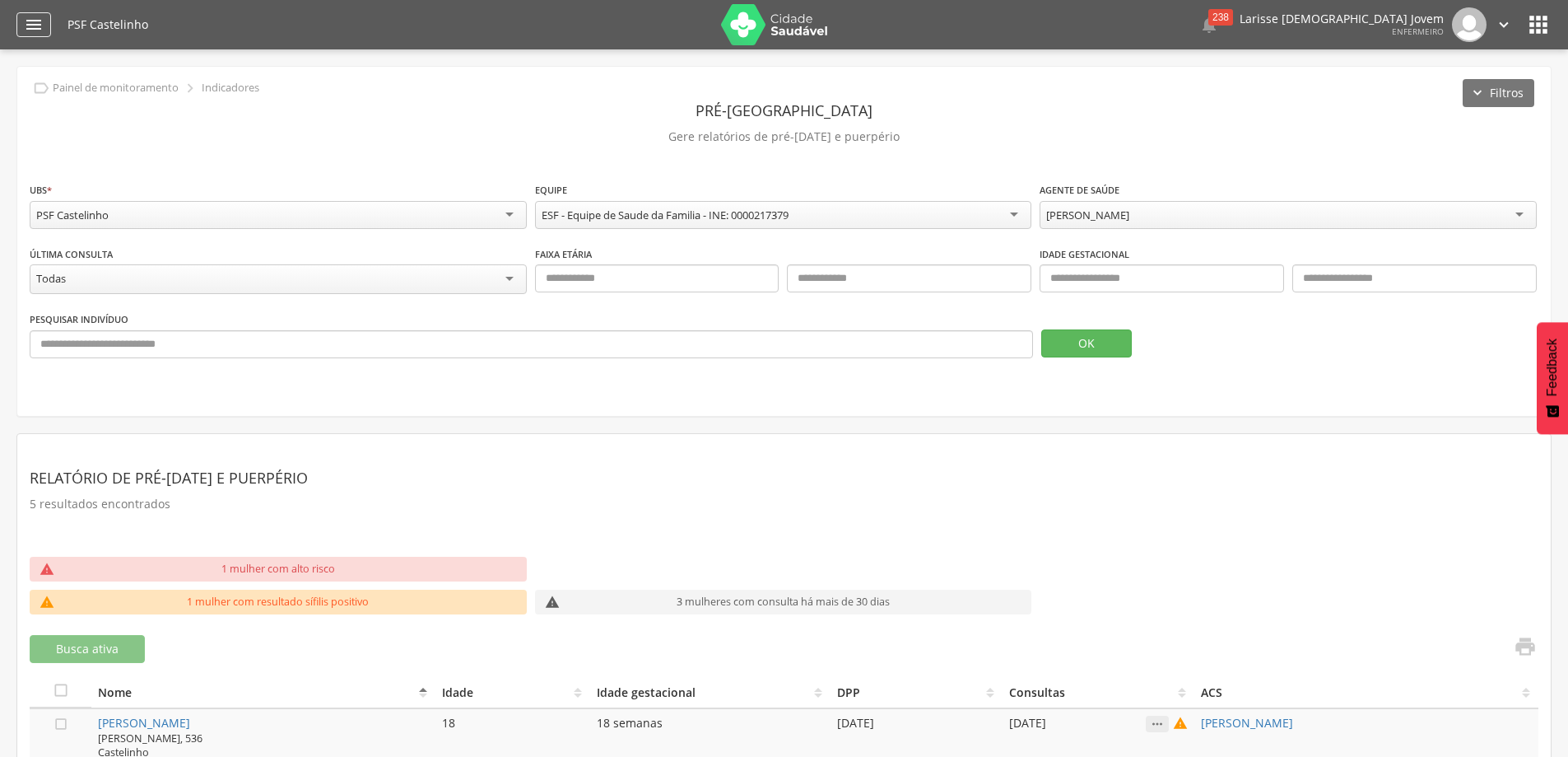
click at [50, 24] on div "" at bounding box center [34, 24] width 35 height 25
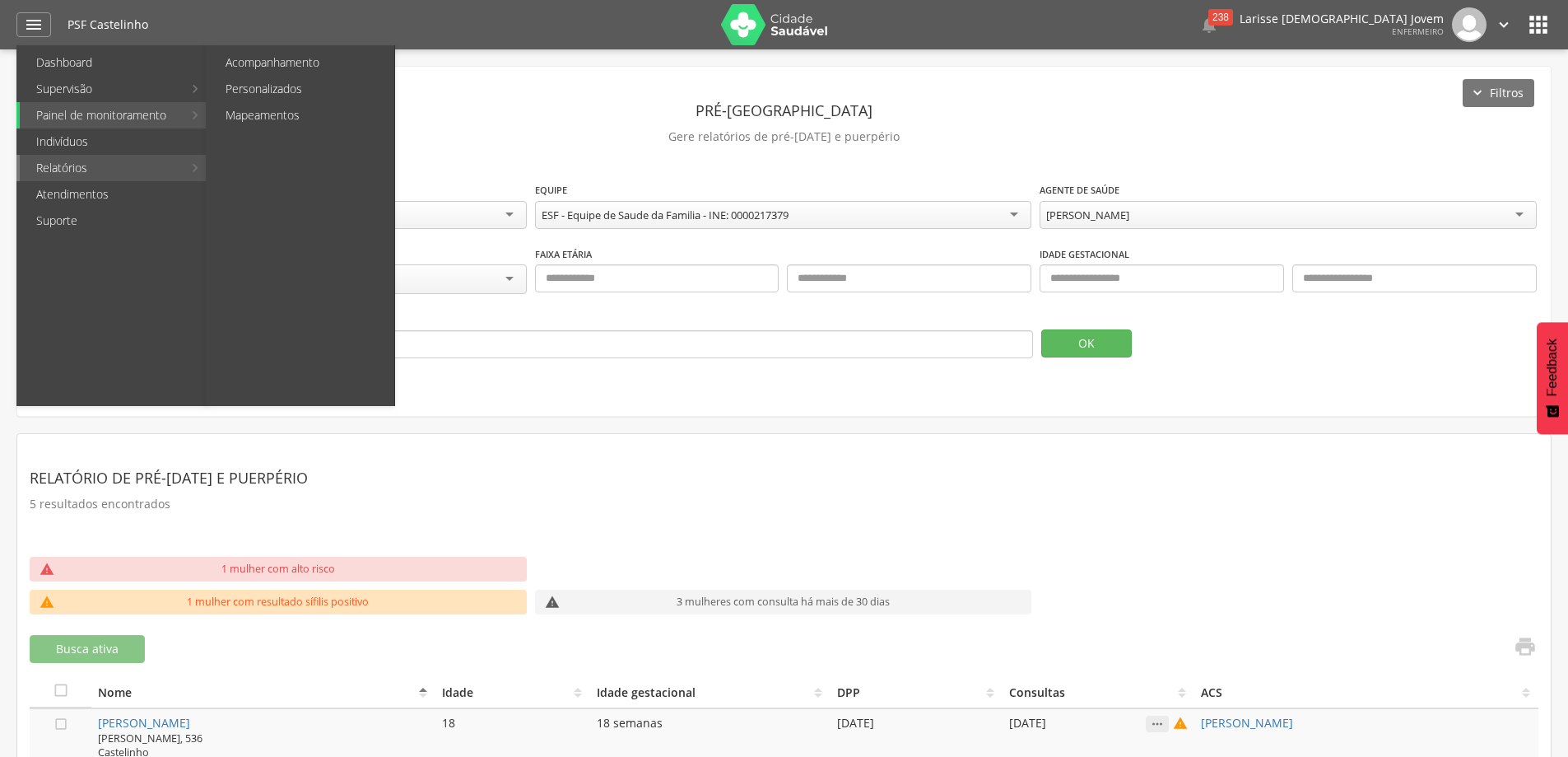
click at [95, 168] on link "Relatórios" at bounding box center [101, 168] width 163 height 27
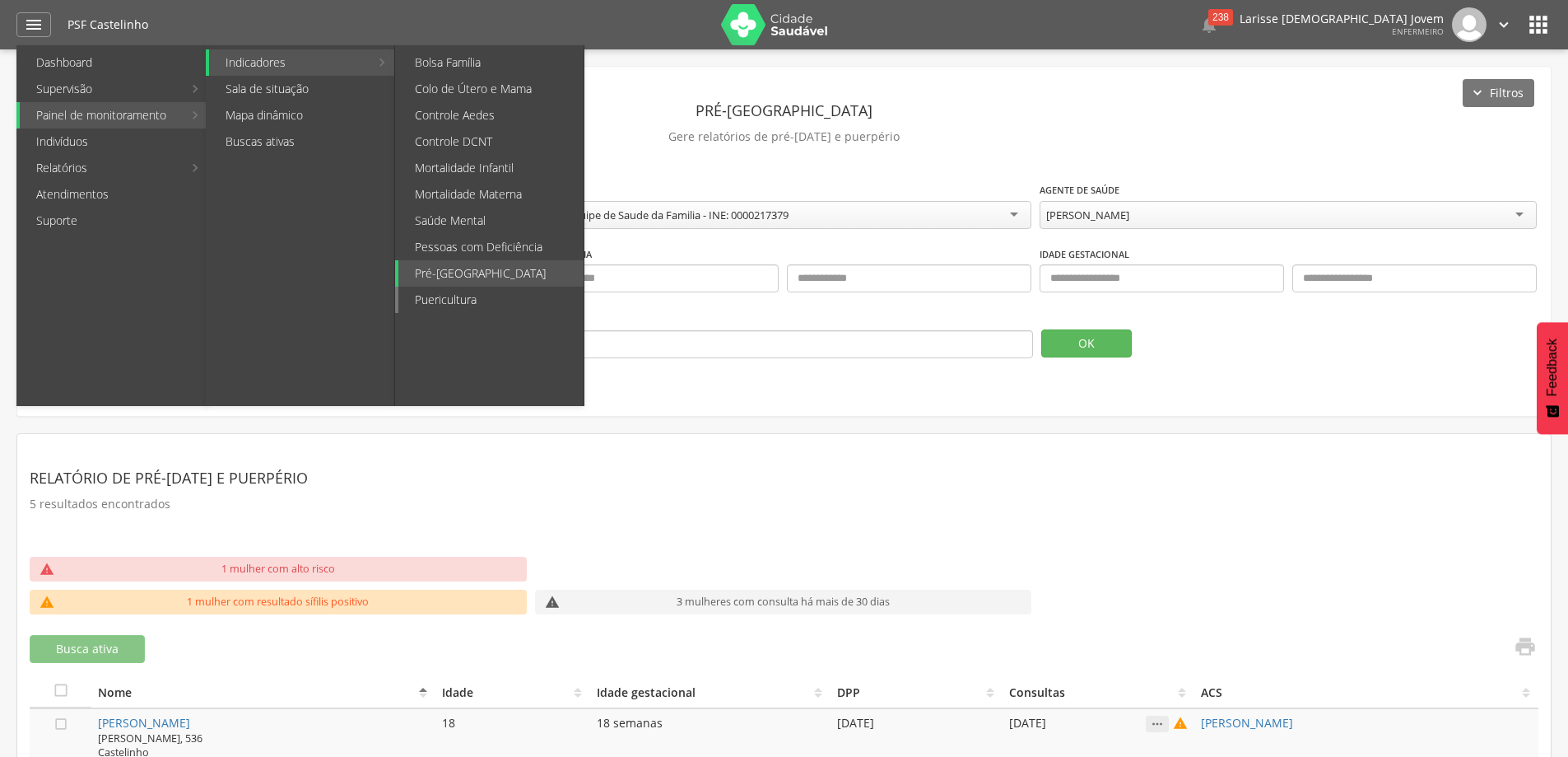
click at [466, 298] on link "Puericultura" at bounding box center [491, 300] width 185 height 27
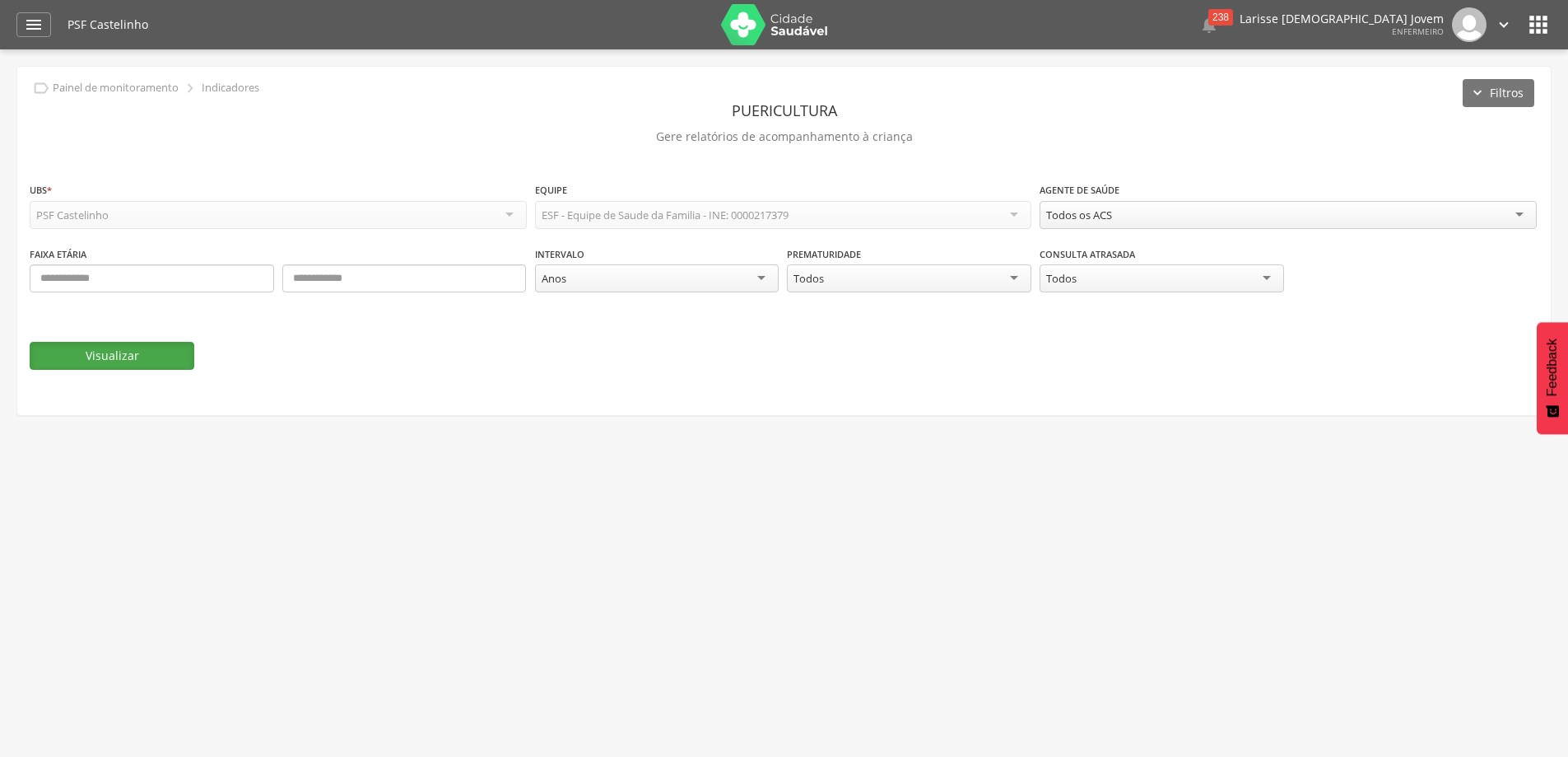
click at [160, 355] on button "Visualizar" at bounding box center [112, 355] width 165 height 28
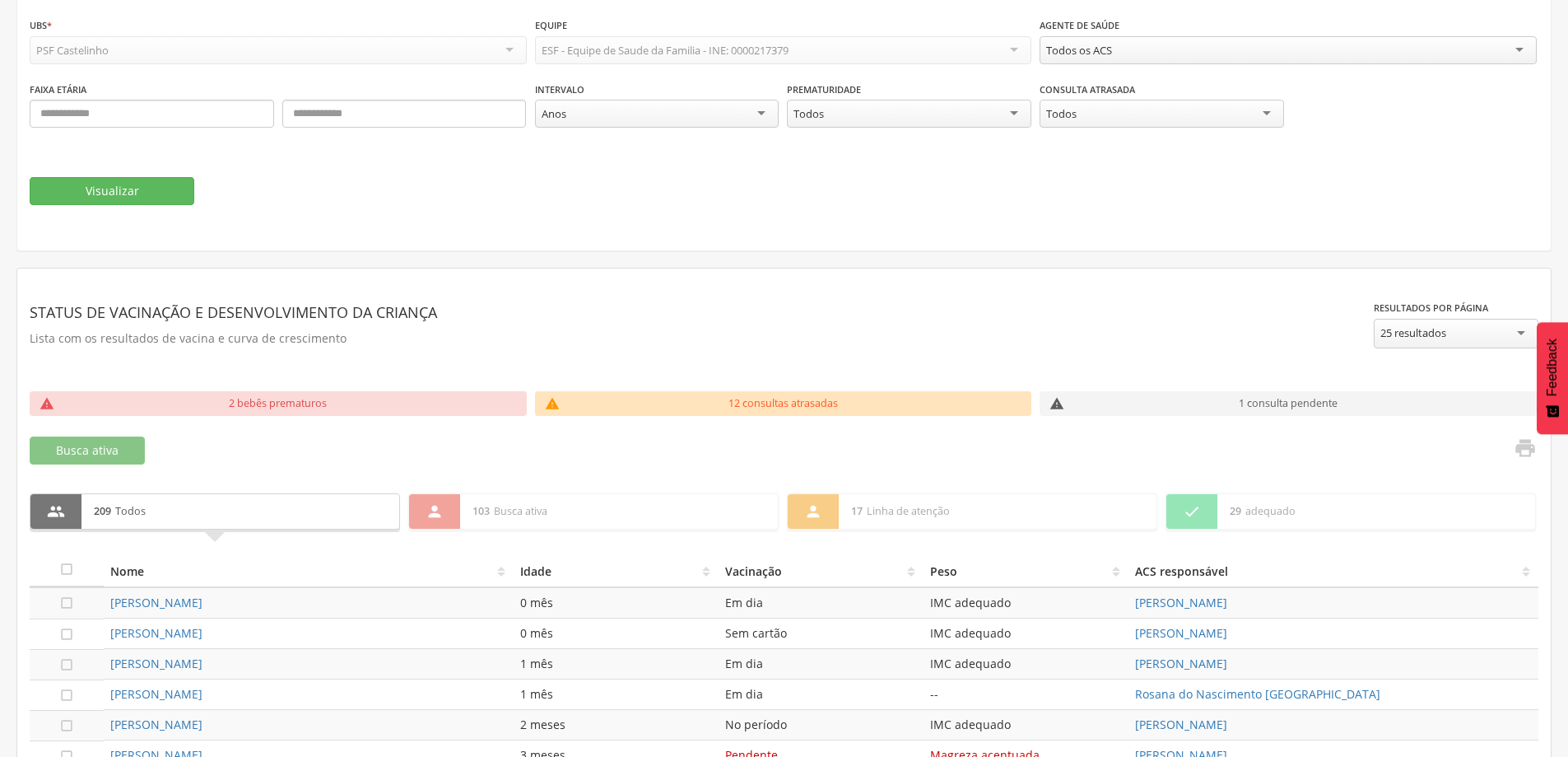
scroll to position [247, 0]
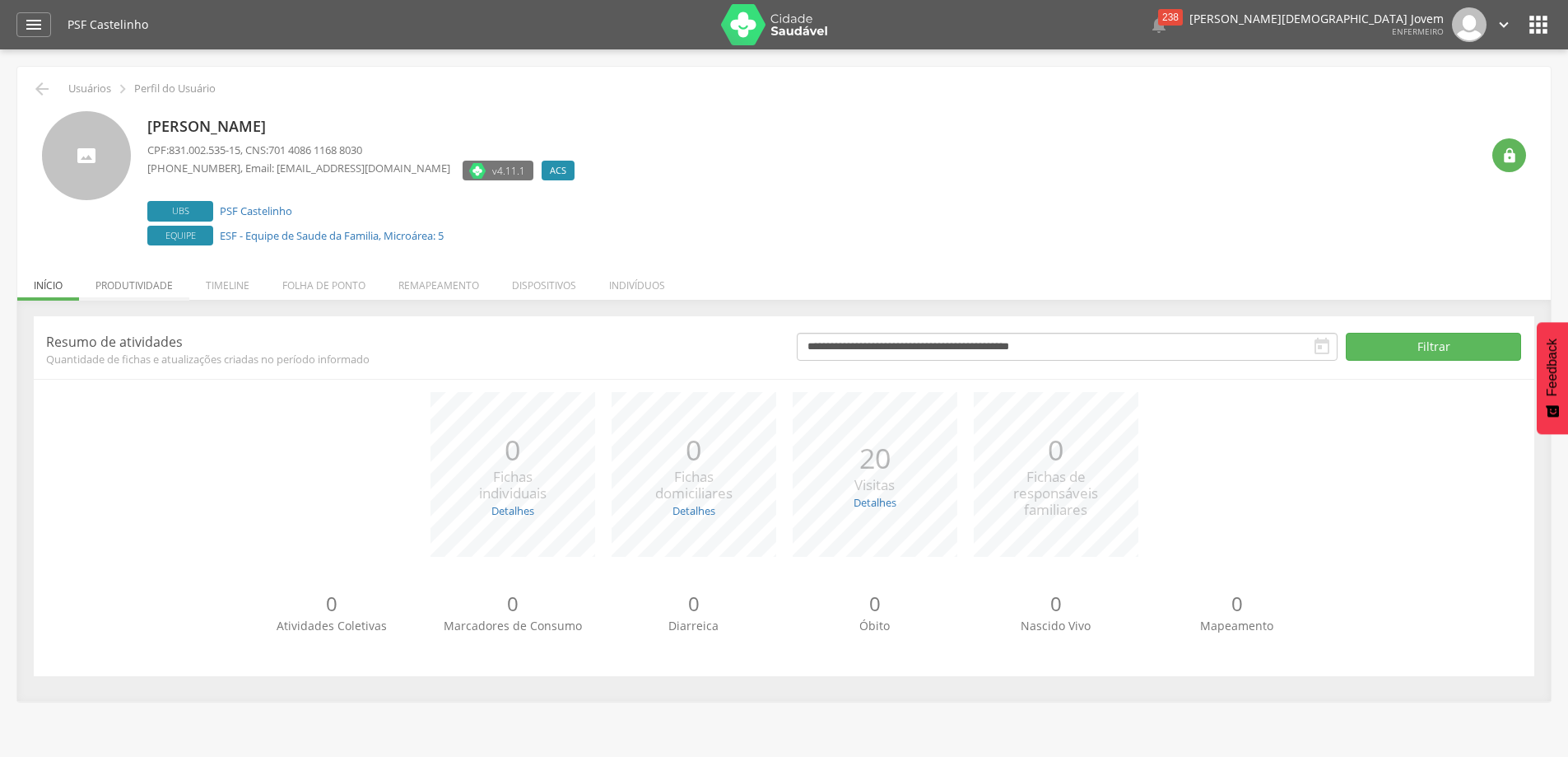
click at [144, 290] on li "Produtividade" at bounding box center [134, 281] width 110 height 39
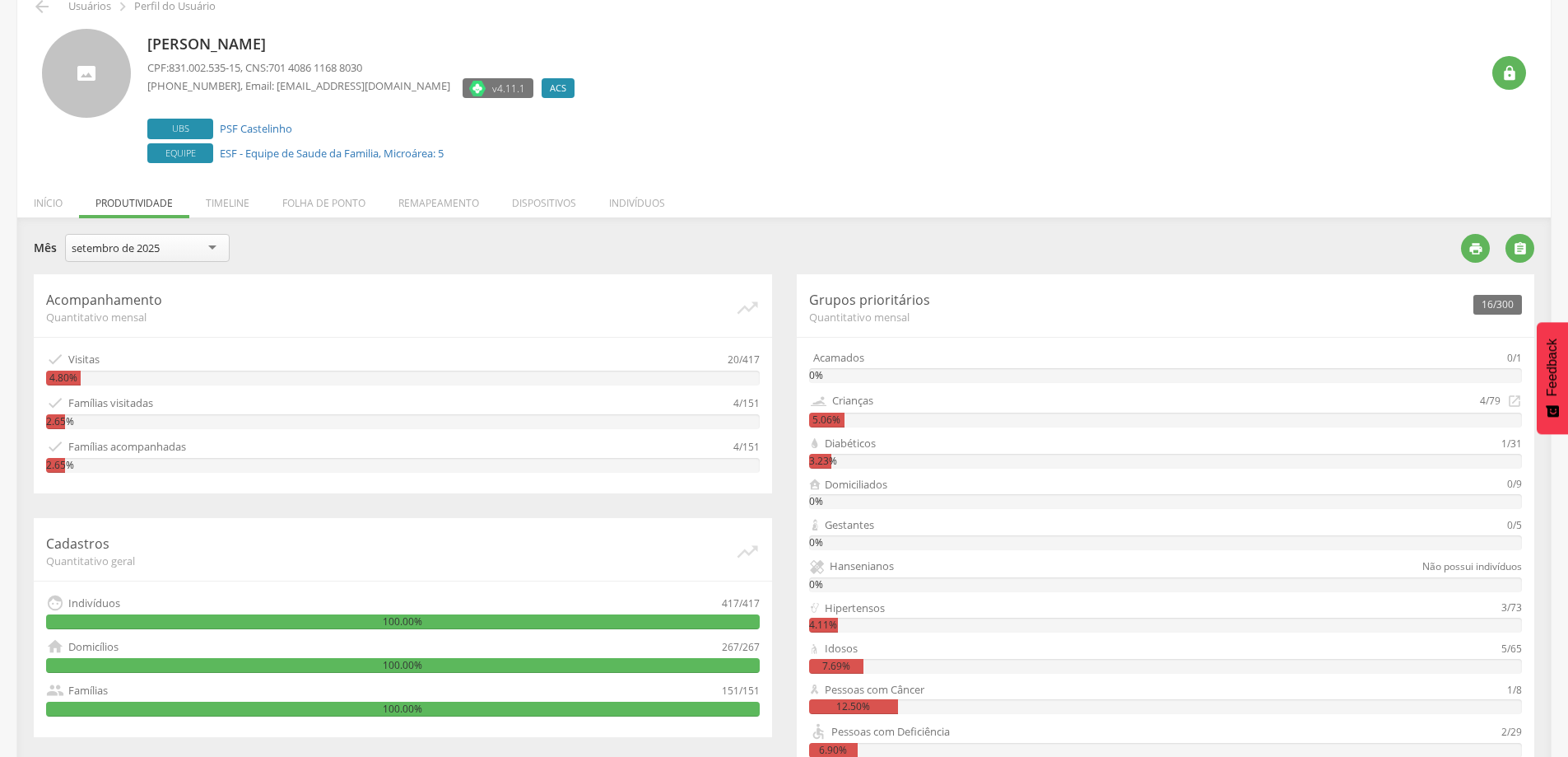
scroll to position [165, 0]
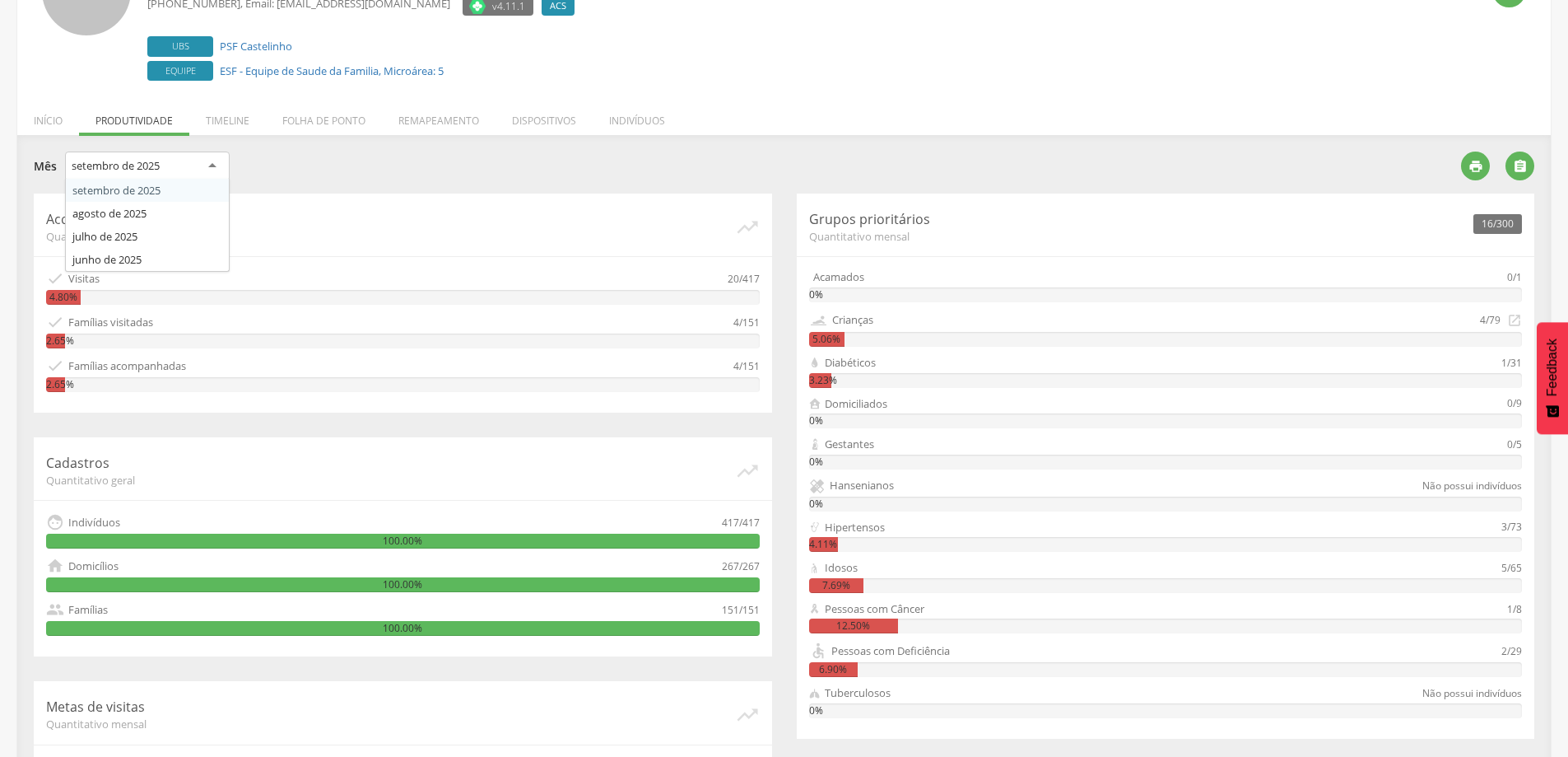
click at [198, 169] on div "setembro de 2025" at bounding box center [148, 167] width 165 height 30
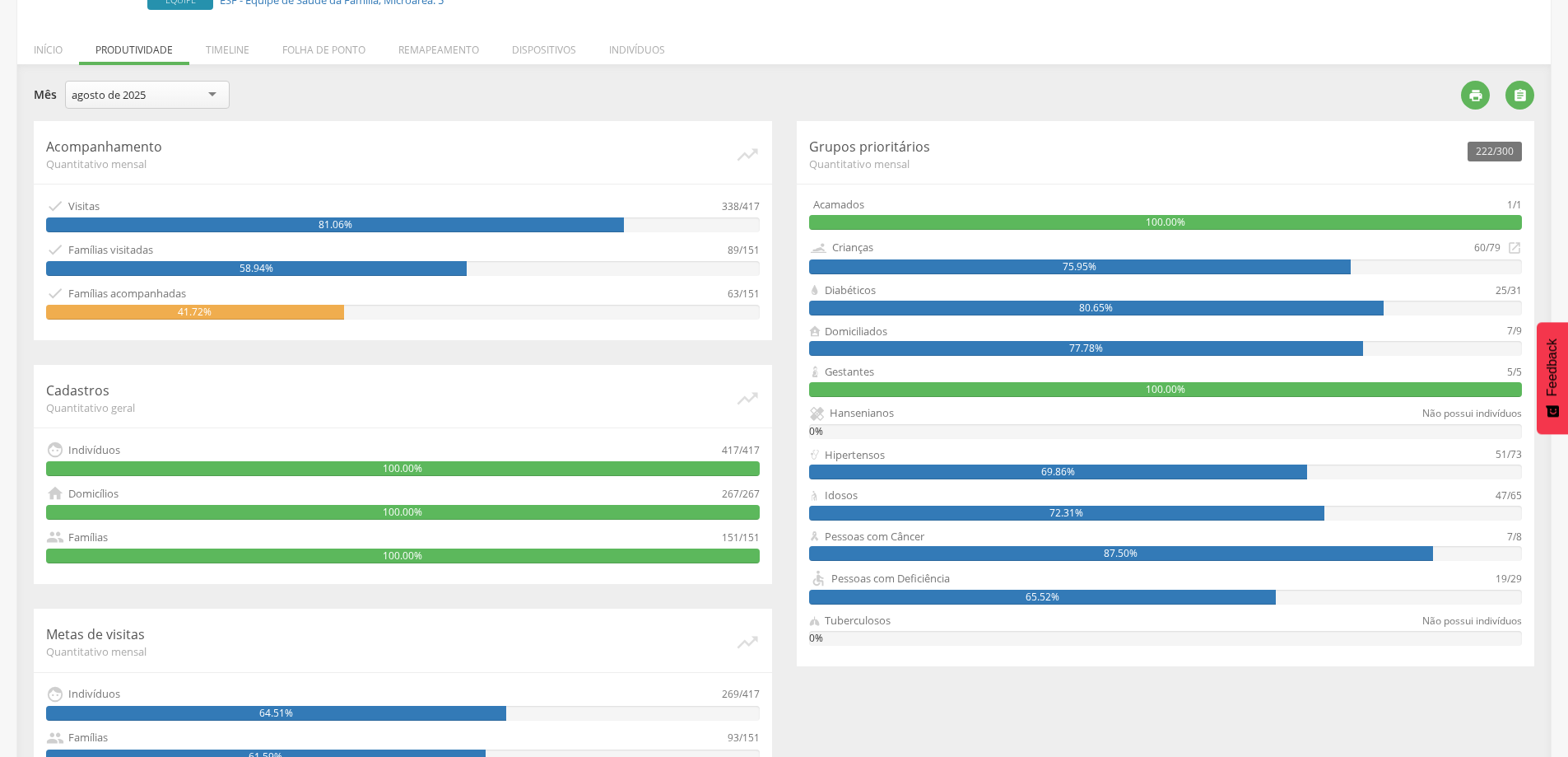
scroll to position [0, 0]
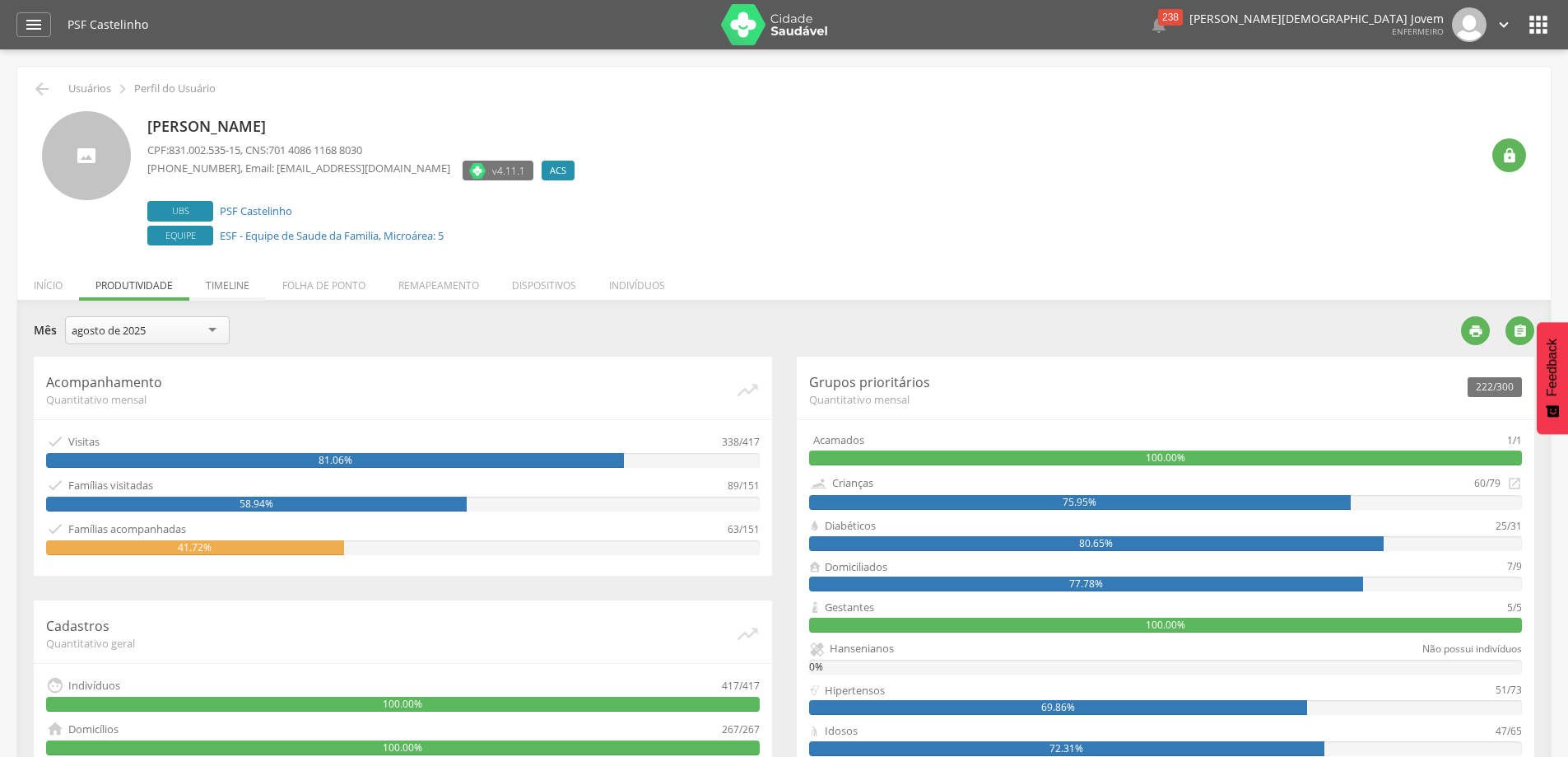
click at [218, 282] on li "Timeline" at bounding box center [227, 281] width 76 height 39
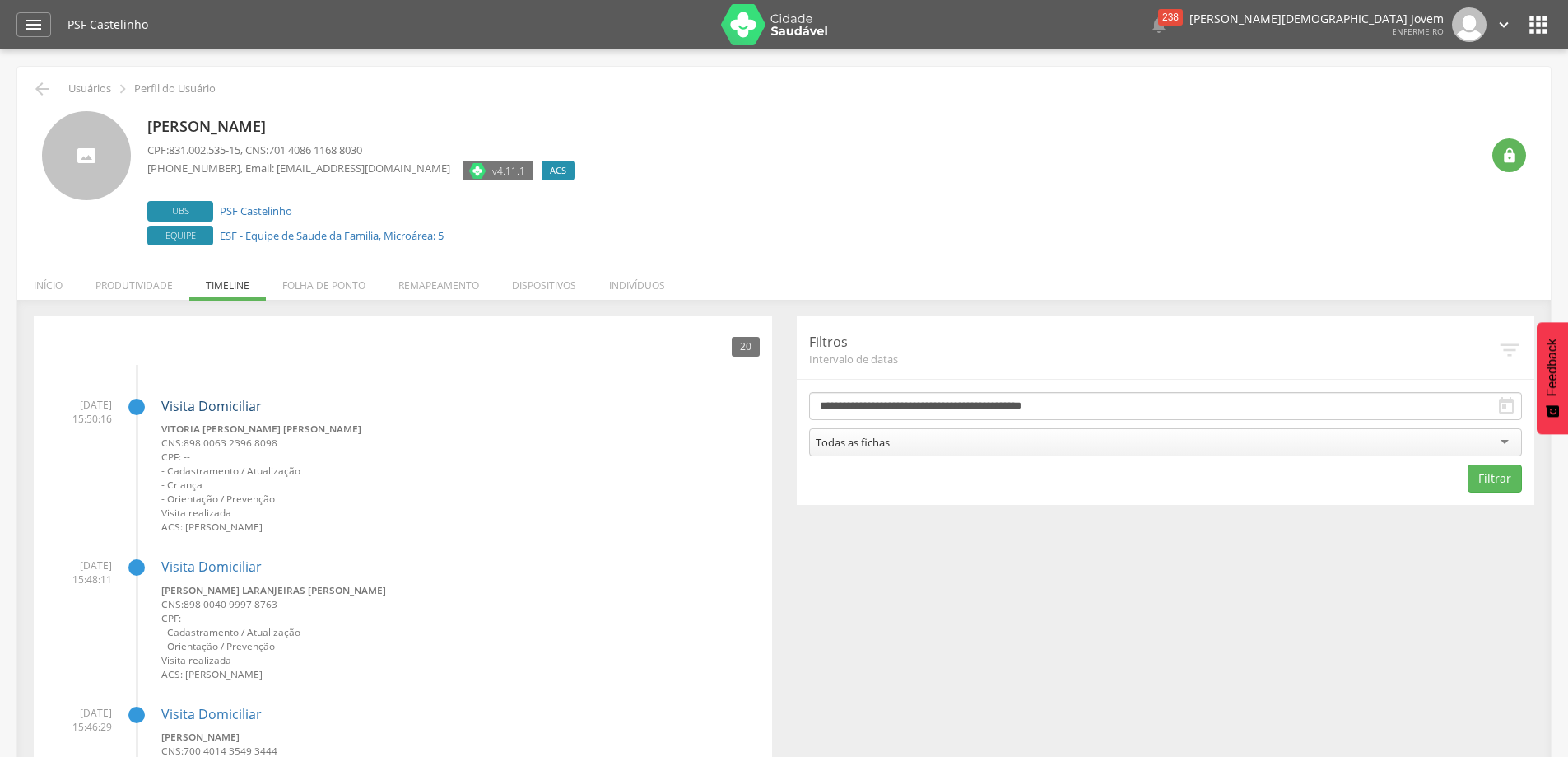
click at [184, 405] on link "Visita Domiciliar" at bounding box center [211, 406] width 100 height 18
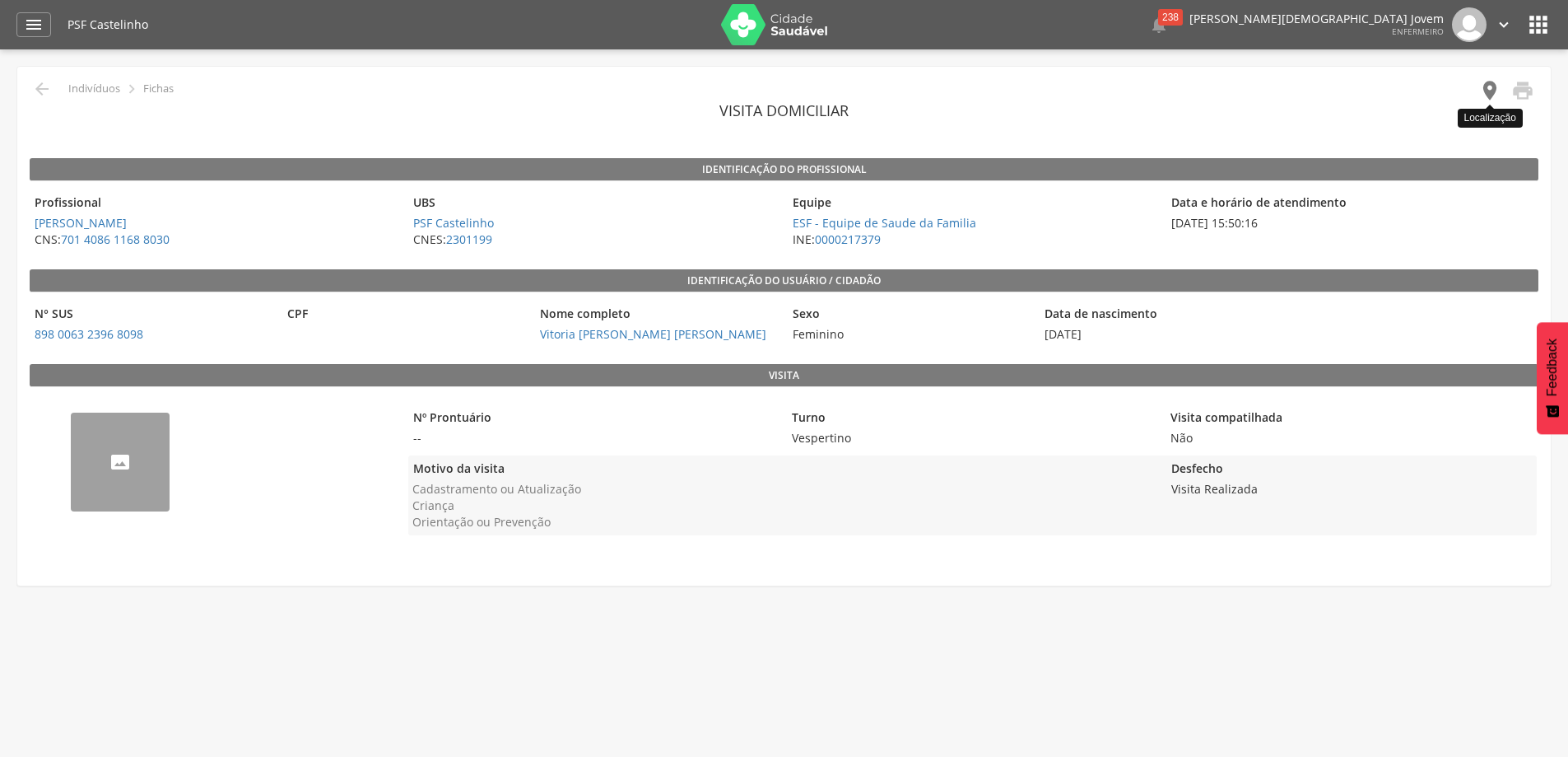
click at [1491, 93] on icon "" at bounding box center [1489, 90] width 23 height 23
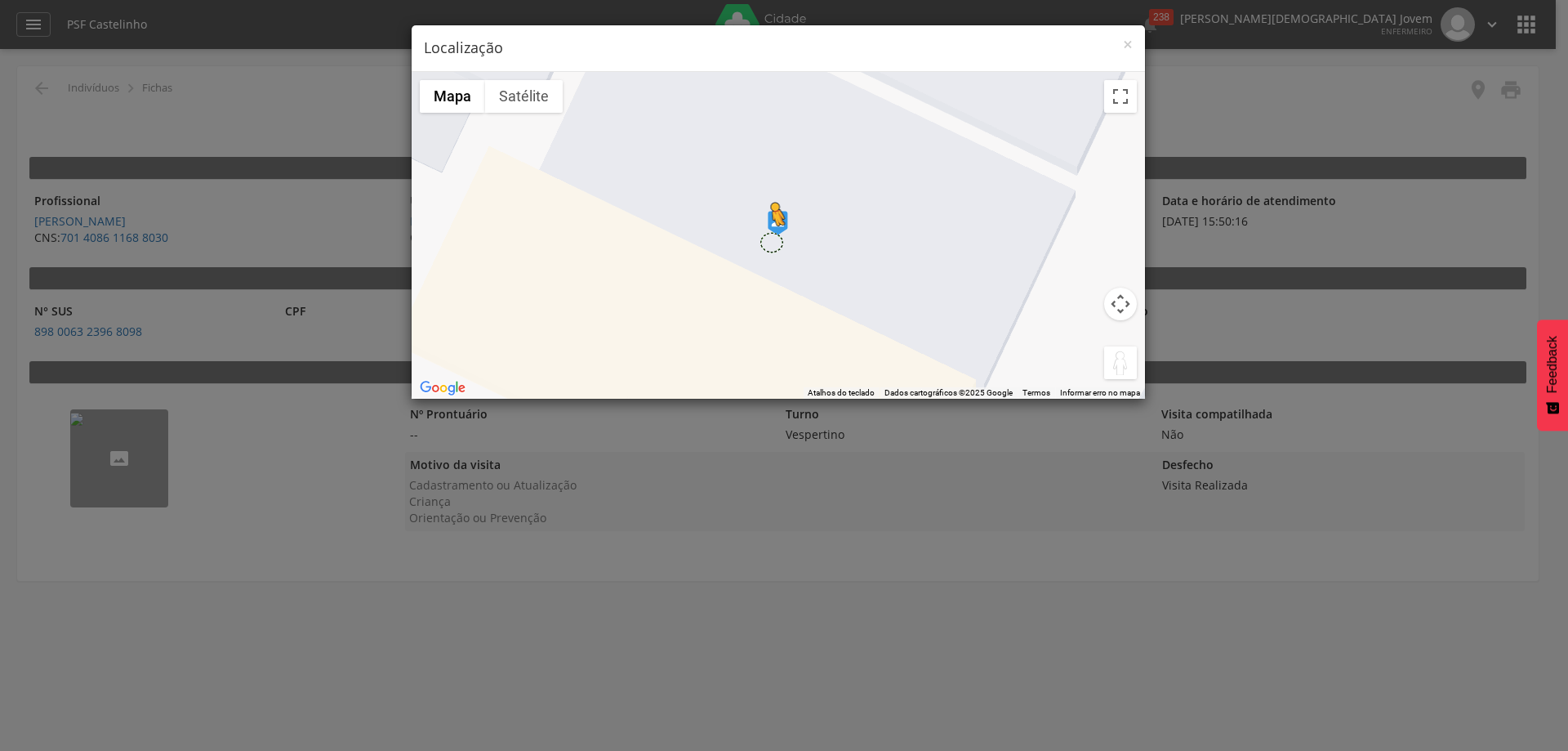
drag, startPoint x: 1112, startPoint y: 359, endPoint x: 771, endPoint y: 242, distance: 360.5
click at [771, 242] on div "Pressione as teclas Alt + Enter para ativar o recurso de arrastar com o teclado…" at bounding box center [778, 235] width 733 height 327
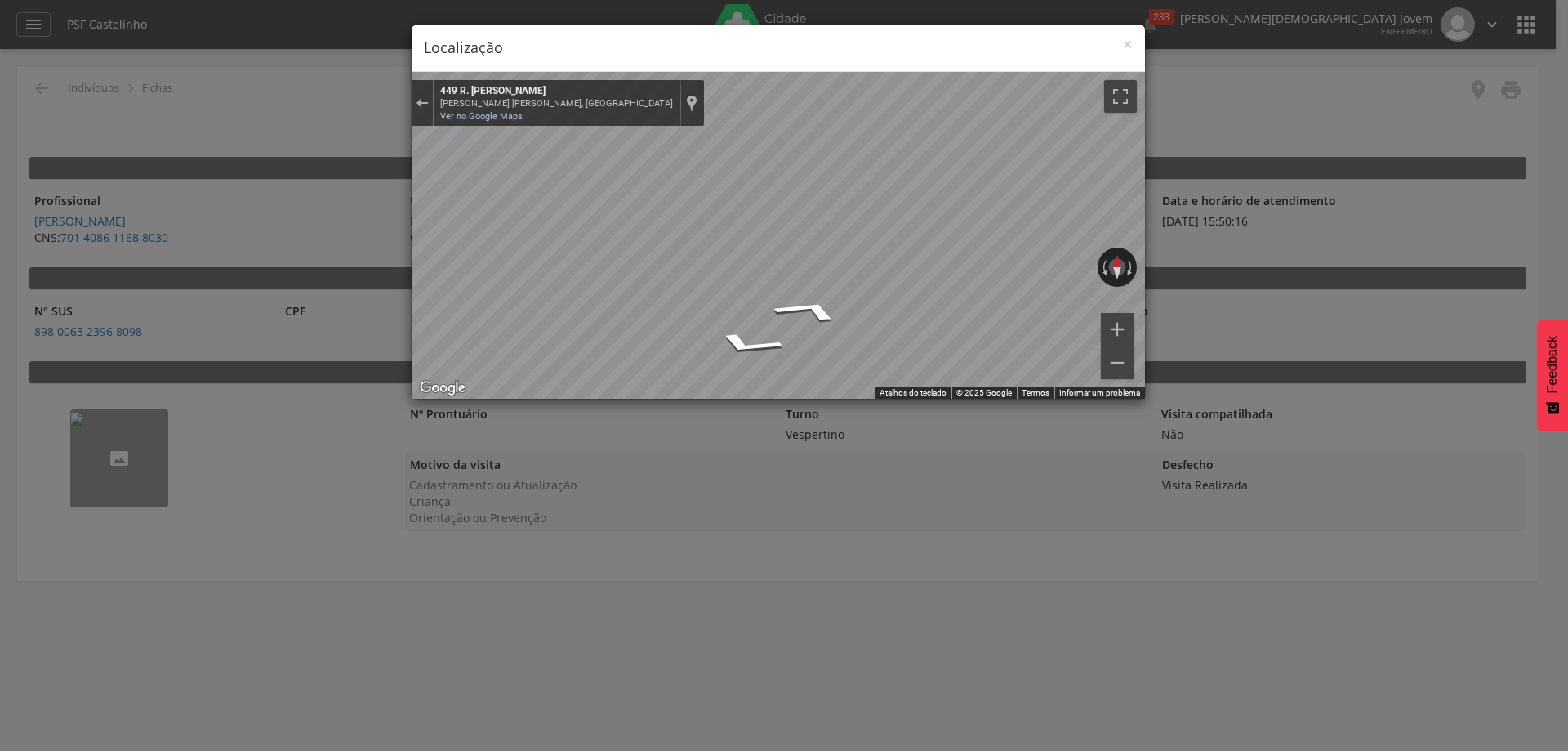
click at [940, 309] on div "Mapa" at bounding box center [778, 235] width 733 height 327
click at [956, 259] on div "← Mover para a esquerda → Mover para a direita ↑ Mover para cima ↓ Mover para b…" at bounding box center [778, 235] width 733 height 327
drag, startPoint x: 1037, startPoint y: 257, endPoint x: 817, endPoint y: 238, distance: 220.8
click at [817, 238] on div "← Mover para a esquerda → Mover para a direita ↑ Mover para cima ↓ Mover para b…" at bounding box center [778, 235] width 733 height 327
click at [1127, 43] on span "×" at bounding box center [1128, 43] width 10 height 23
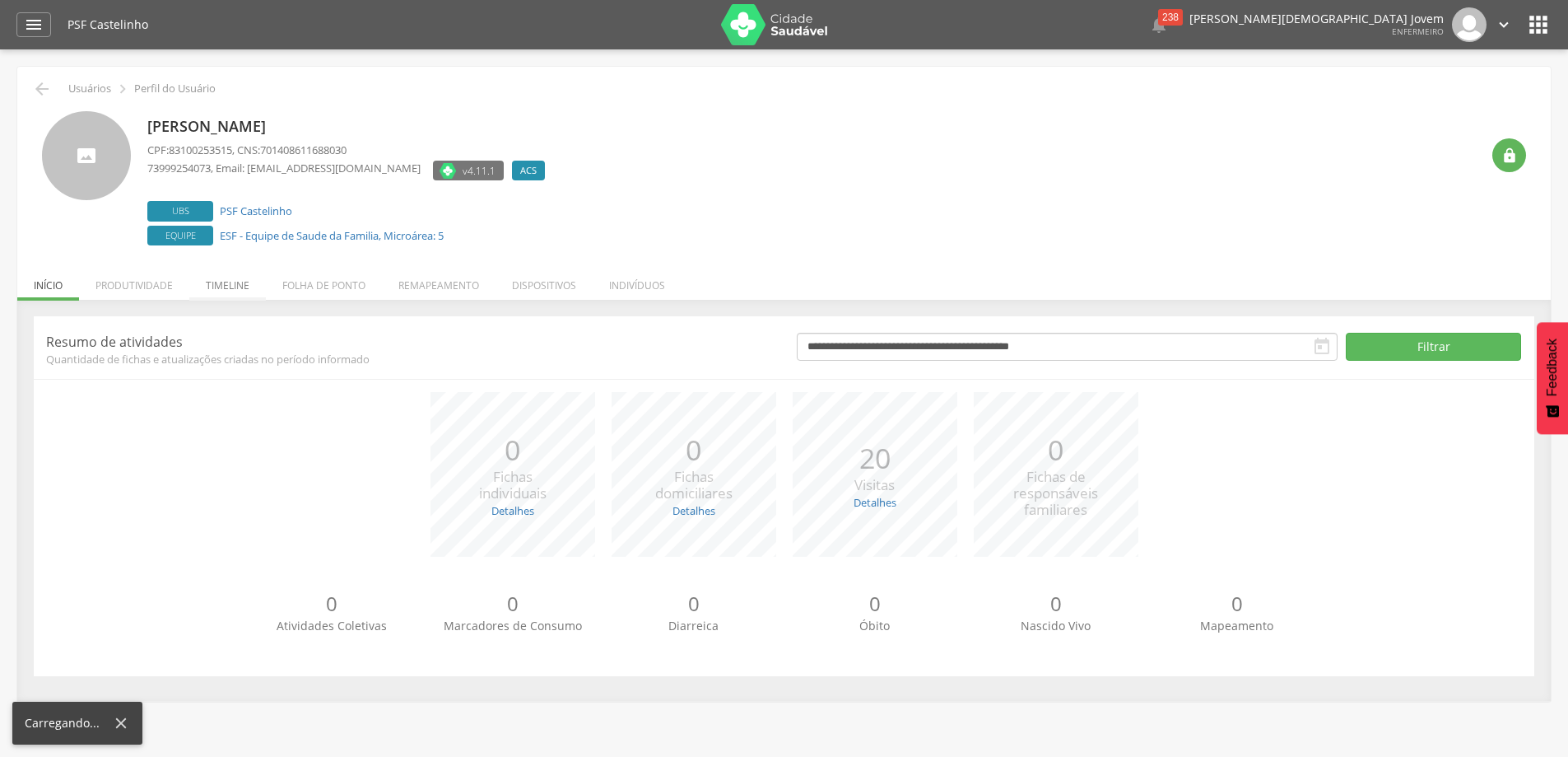
click at [215, 290] on li "Timeline" at bounding box center [227, 281] width 76 height 39
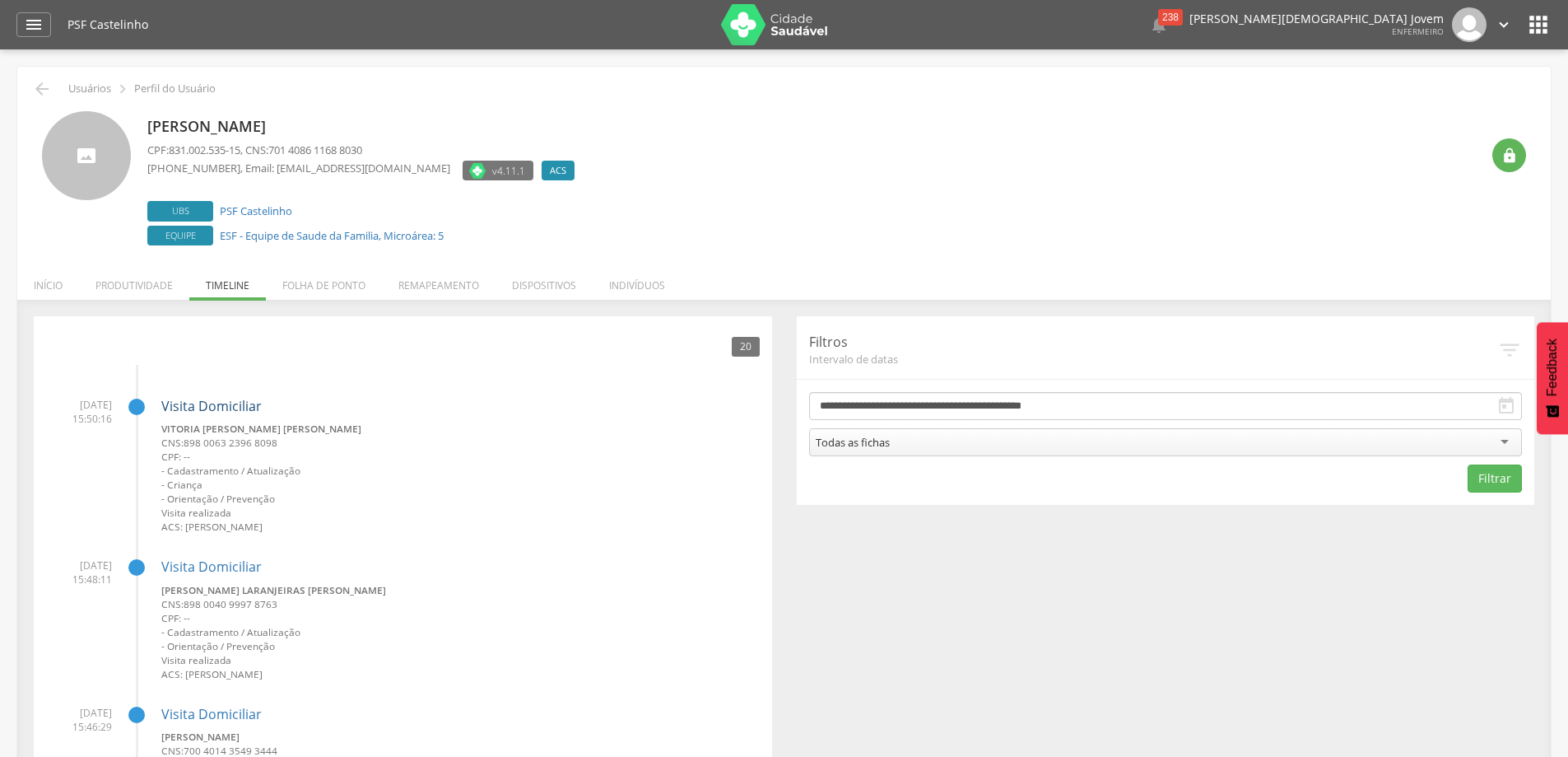
click at [215, 400] on link "Visita Domiciliar" at bounding box center [211, 406] width 100 height 18
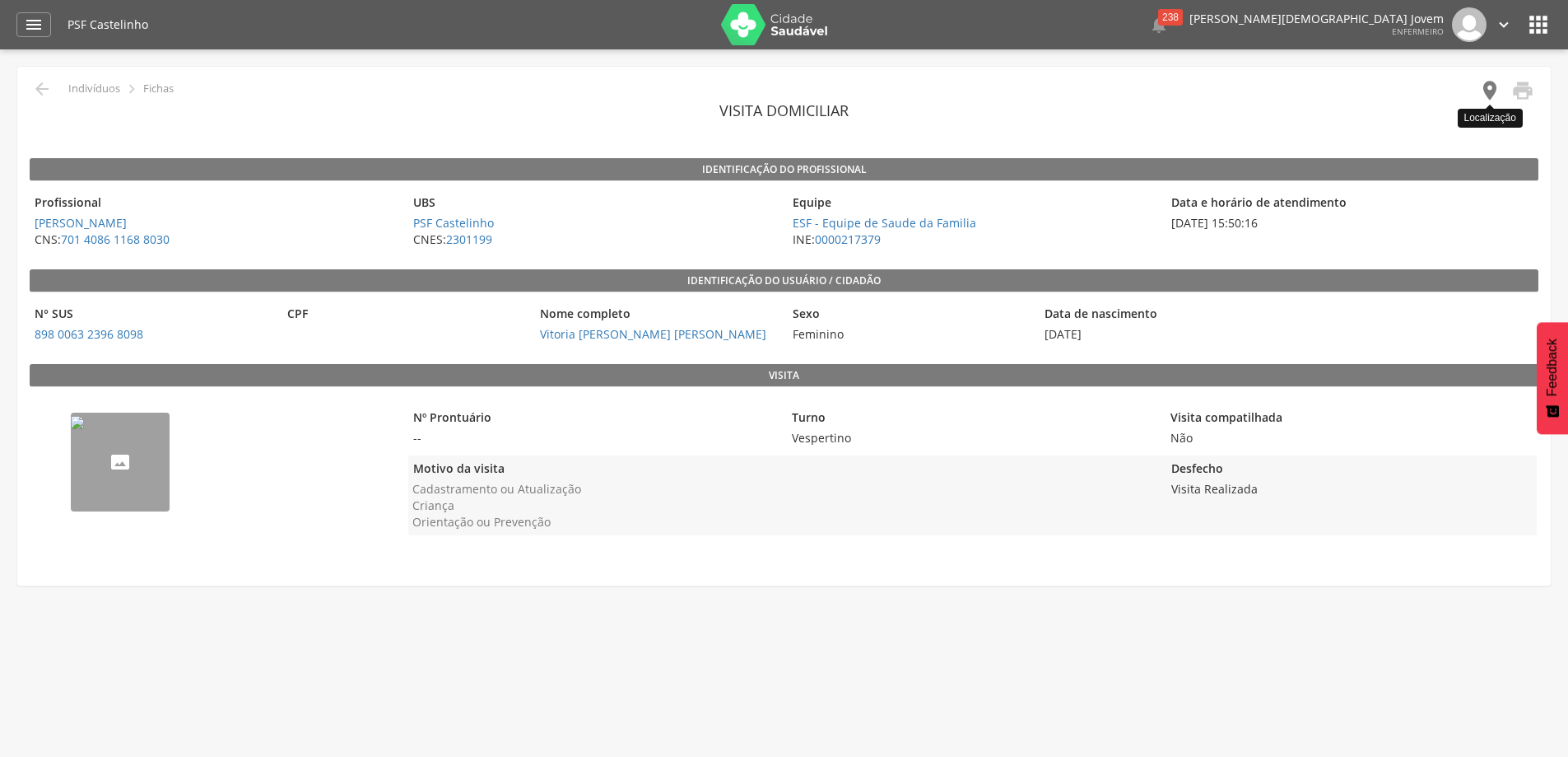
click at [1483, 84] on icon "" at bounding box center [1489, 90] width 23 height 23
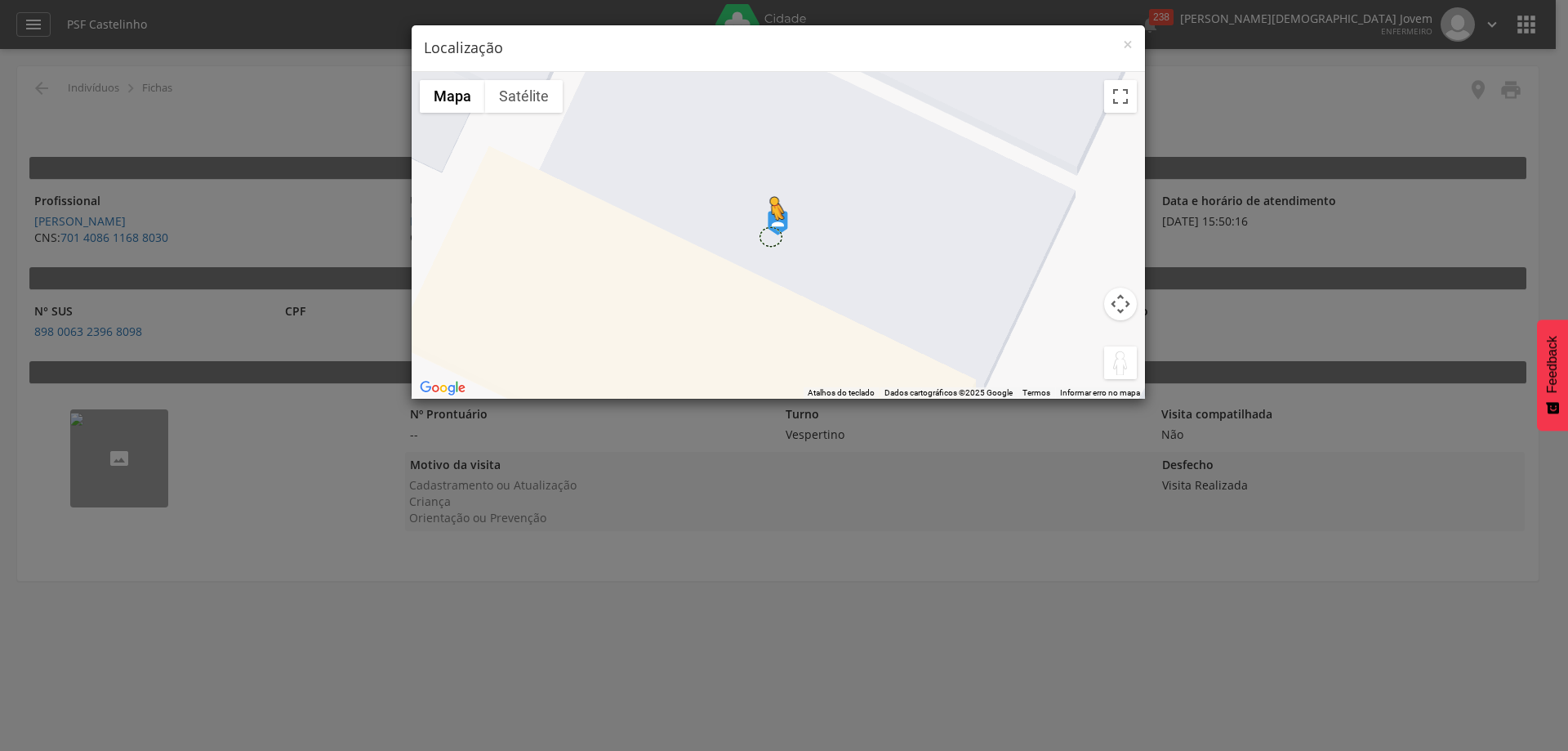
drag, startPoint x: 1116, startPoint y: 359, endPoint x: 771, endPoint y: 236, distance: 366.3
click at [771, 236] on div "Pressione as teclas Alt + Enter para ativar o recurso de arrastar com o teclado…" at bounding box center [778, 235] width 733 height 327
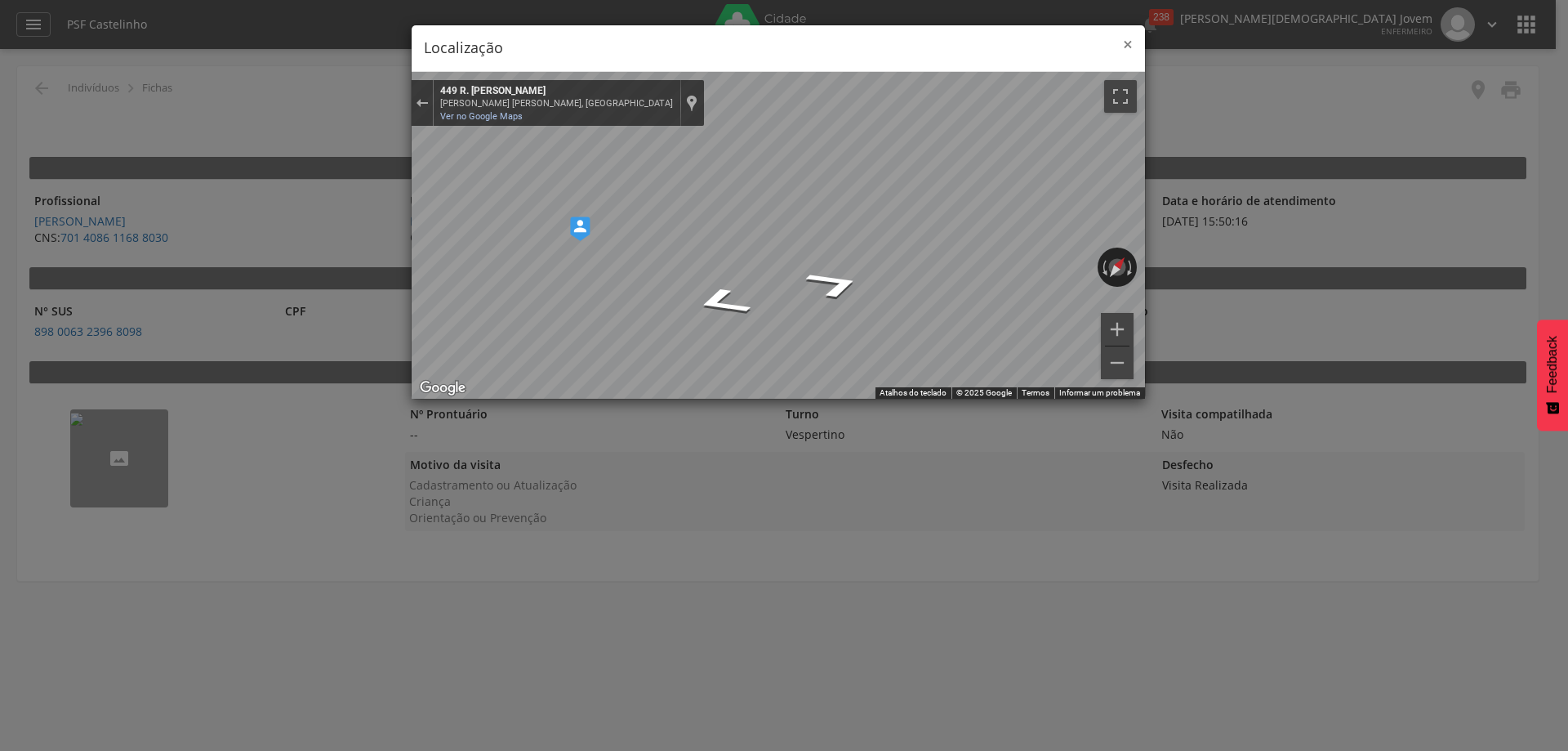
click at [1123, 40] on span "×" at bounding box center [1128, 43] width 10 height 23
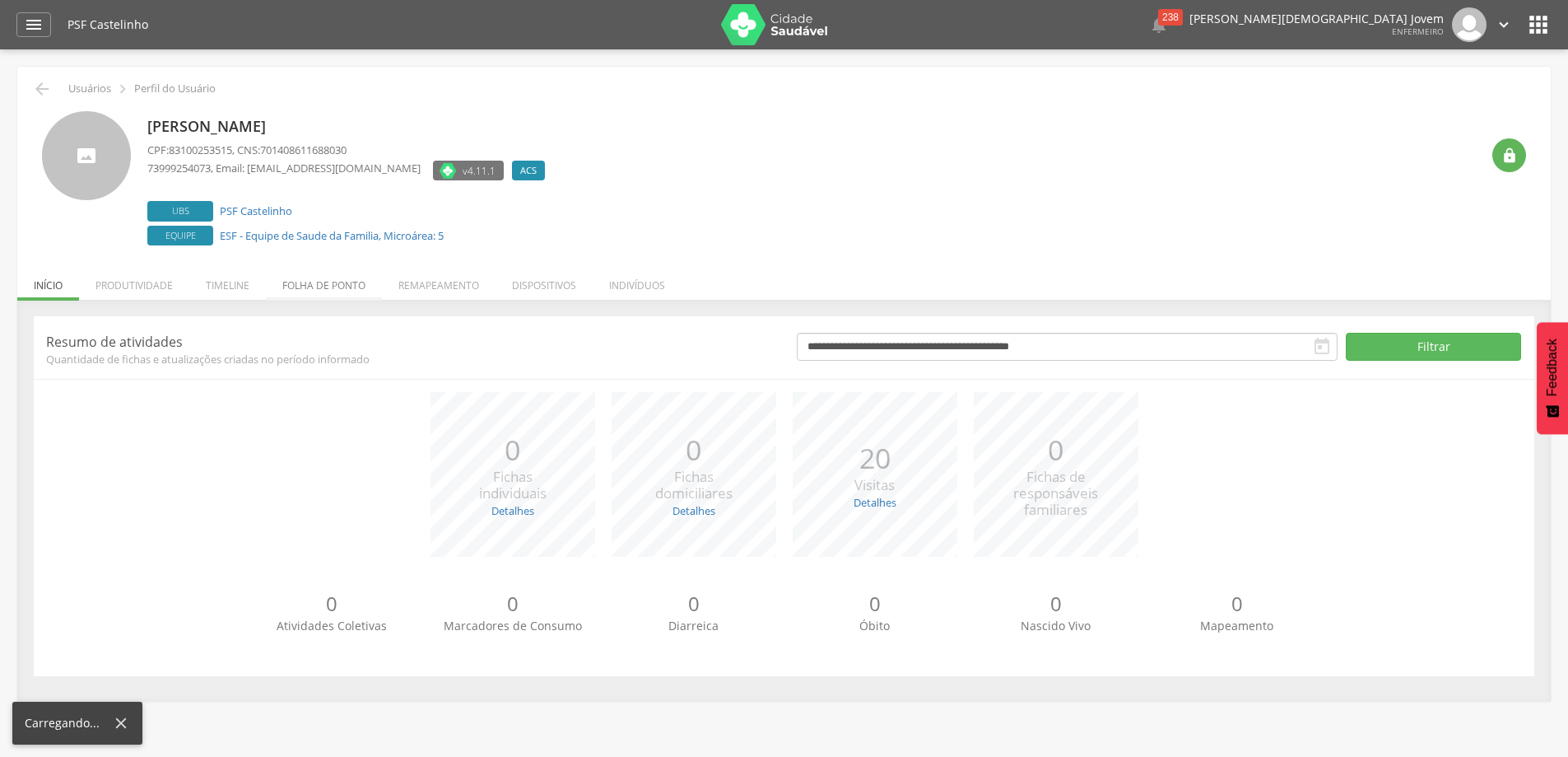
click at [330, 293] on li "Folha de ponto" at bounding box center [323, 281] width 116 height 39
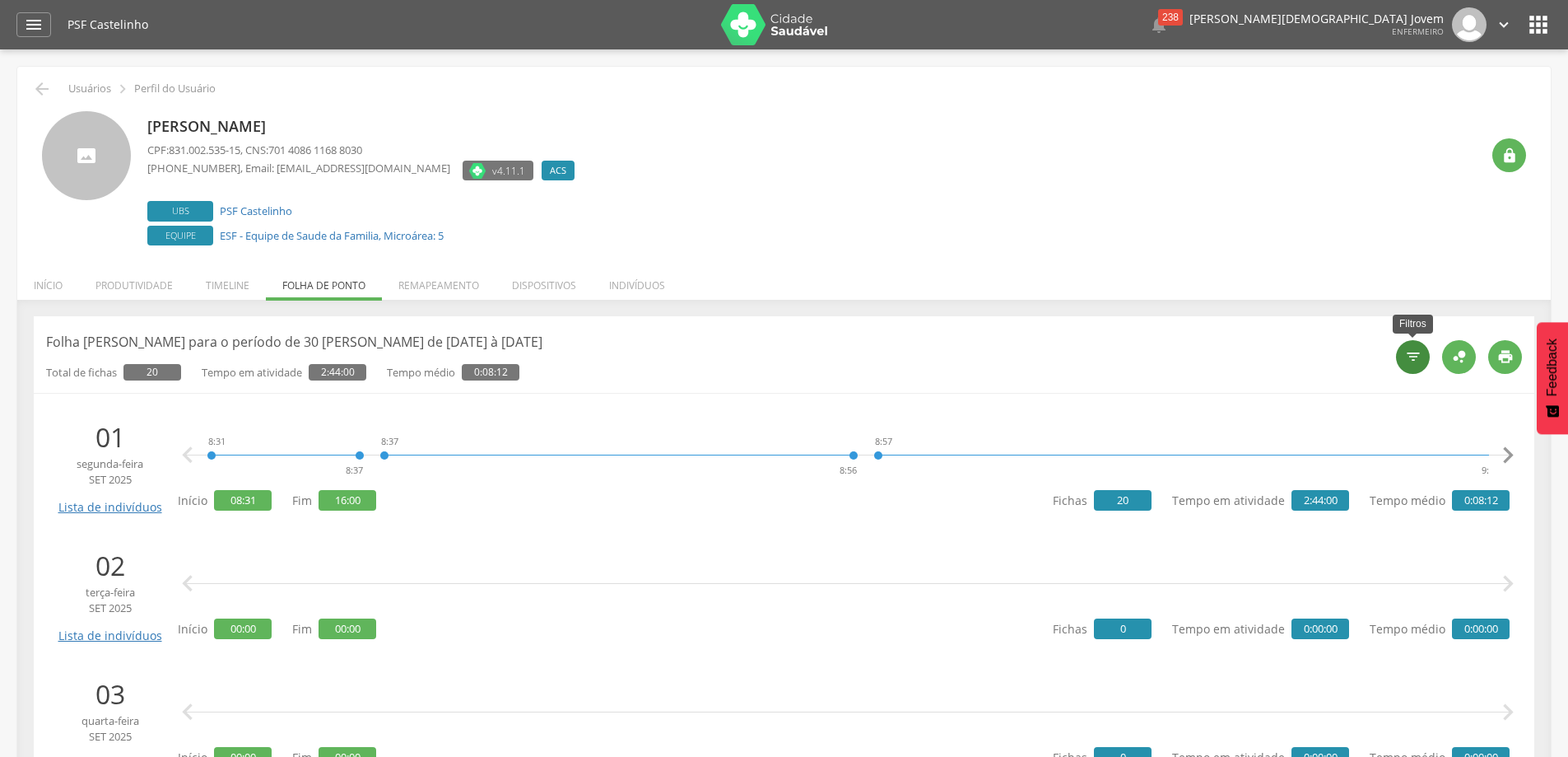
click at [1411, 358] on icon "" at bounding box center [1413, 356] width 17 height 17
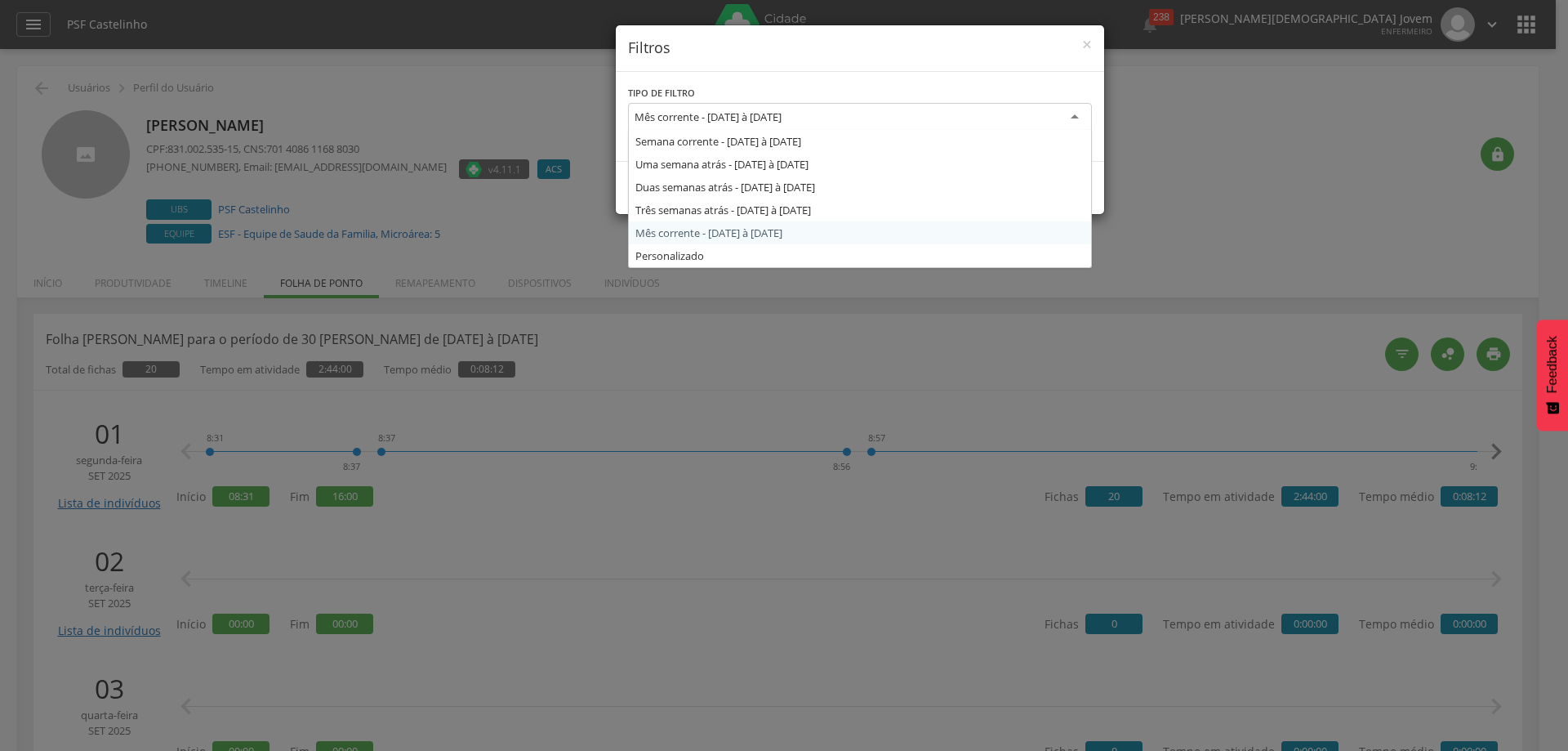
click at [715, 116] on div "Mês corrente - [DATE] à [DATE]" at bounding box center [708, 116] width 147 height 15
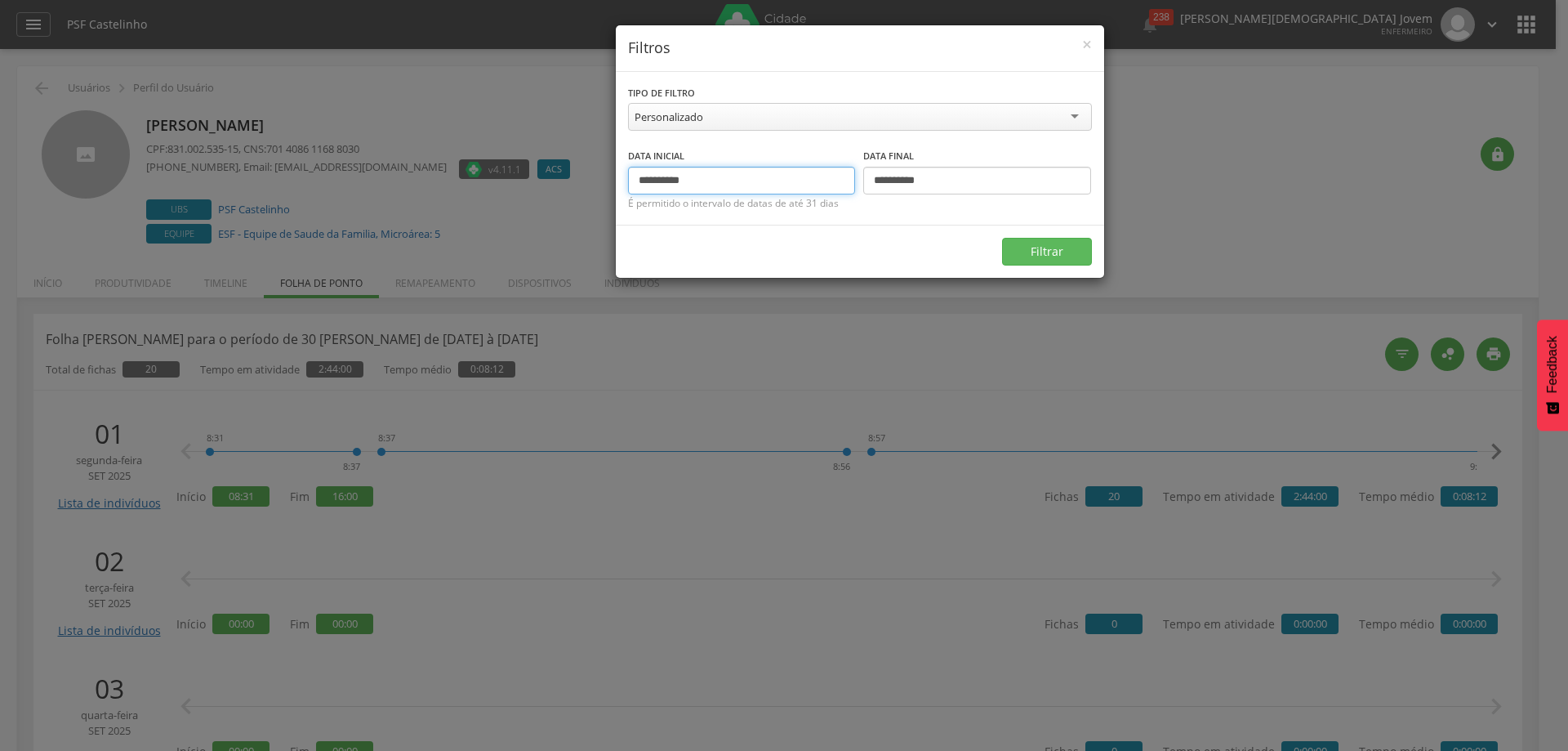
click at [732, 188] on input "**********" at bounding box center [742, 180] width 228 height 28
type input "*"
type input "**********"
click at [935, 181] on input "**********" at bounding box center [977, 180] width 228 height 28
type input "*"
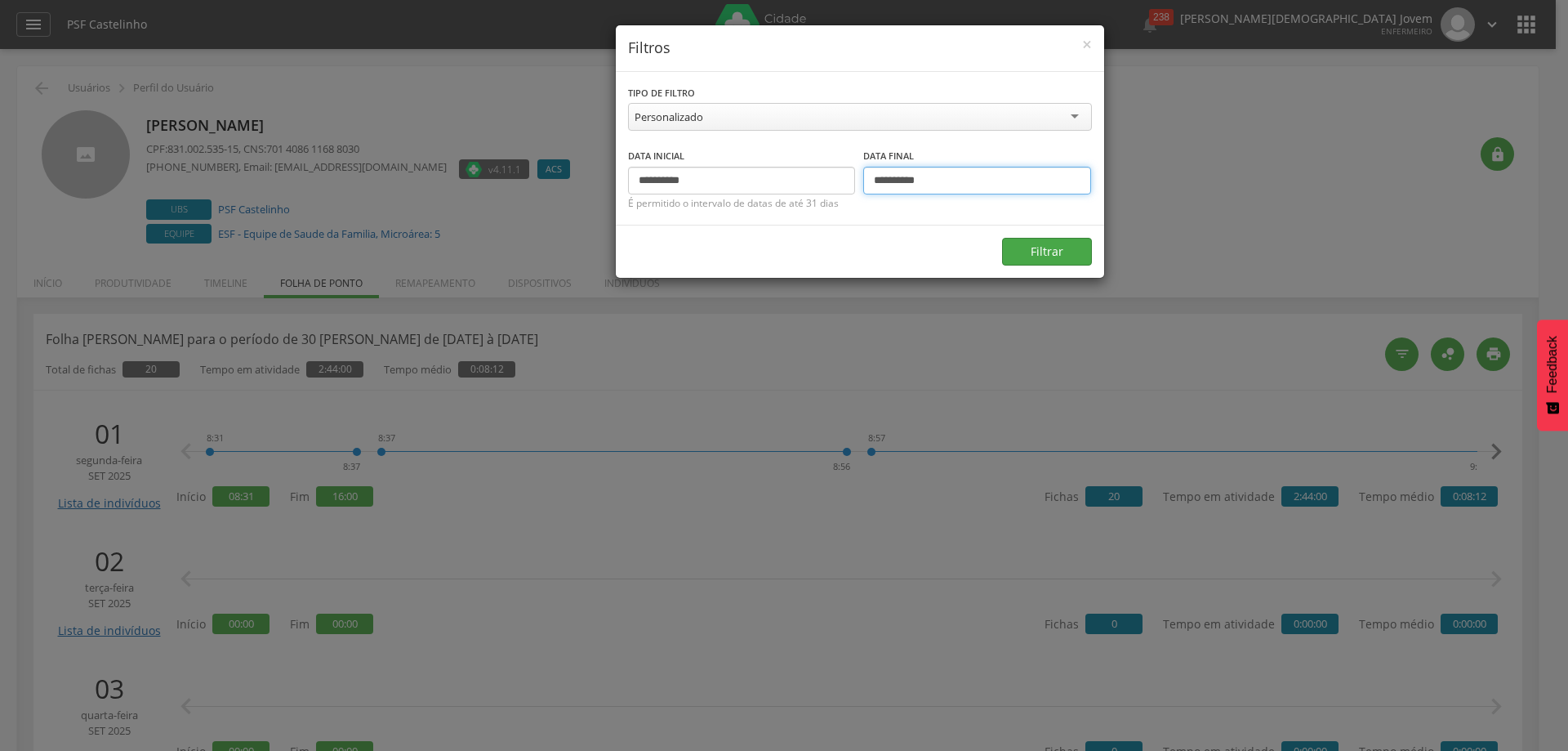
type input "**********"
click at [1031, 252] on button "Filtrar" at bounding box center [1046, 251] width 90 height 28
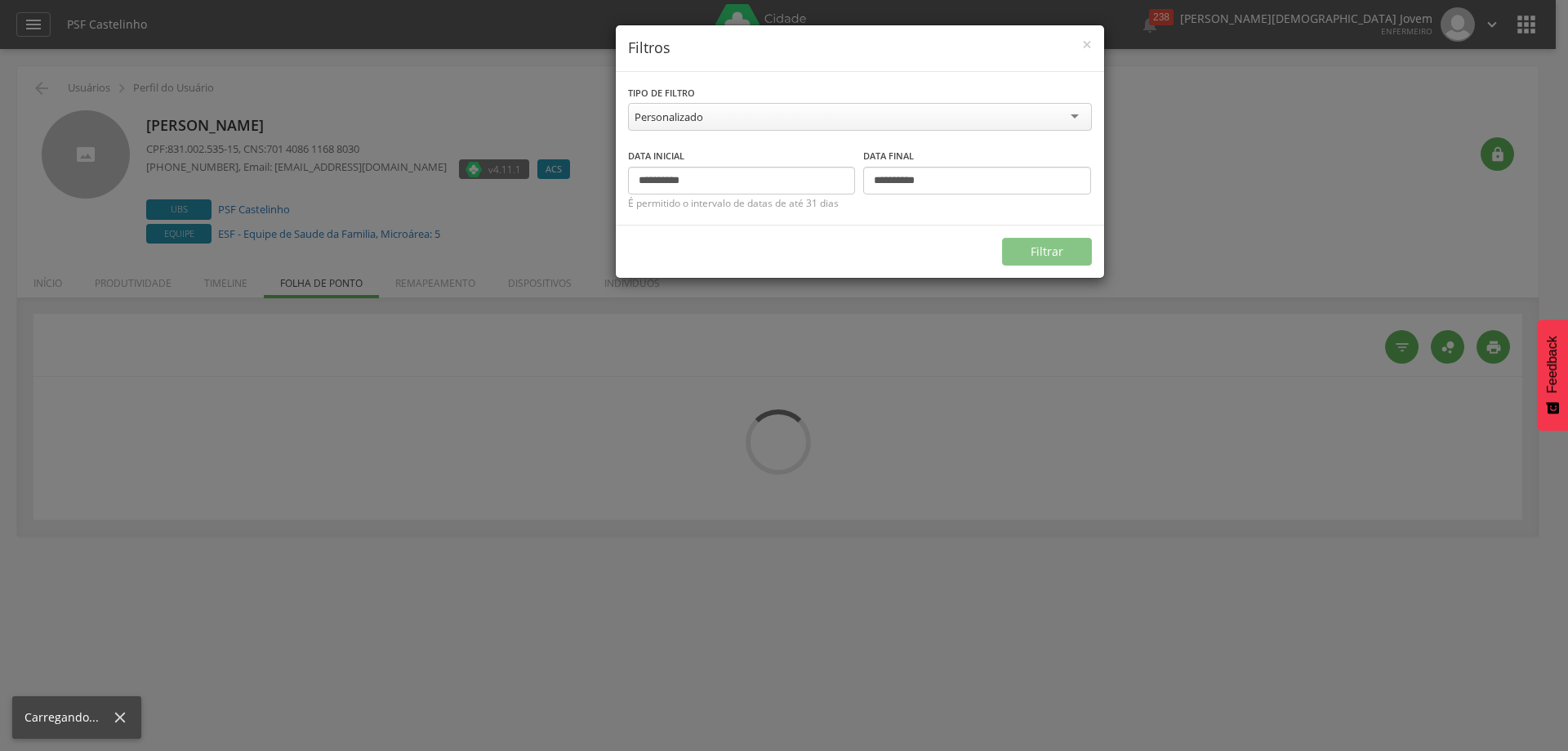
type input "**********"
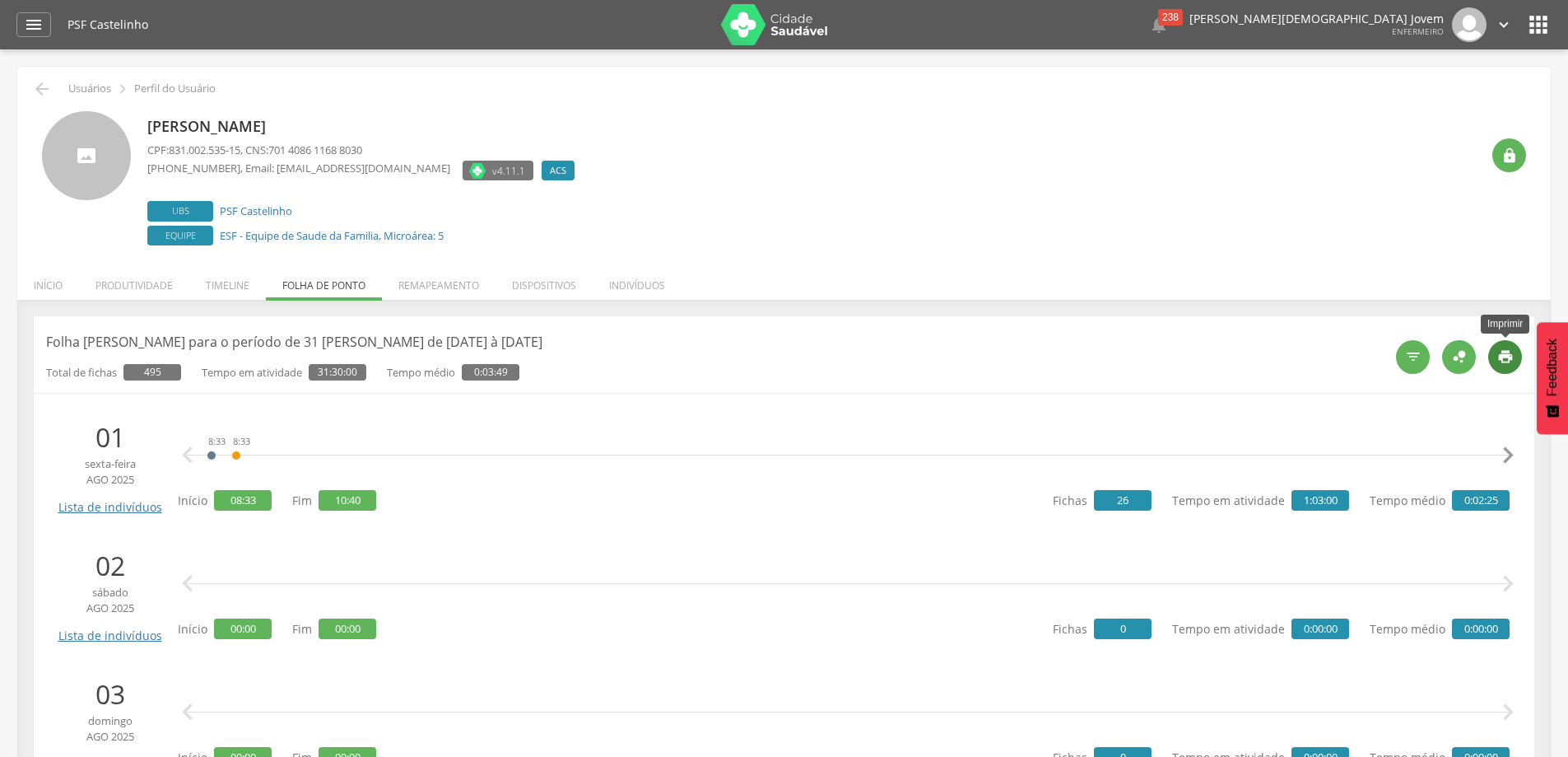
click at [1513, 348] on div "" at bounding box center [1505, 357] width 34 height 34
